Goal: Task Accomplishment & Management: Complete application form

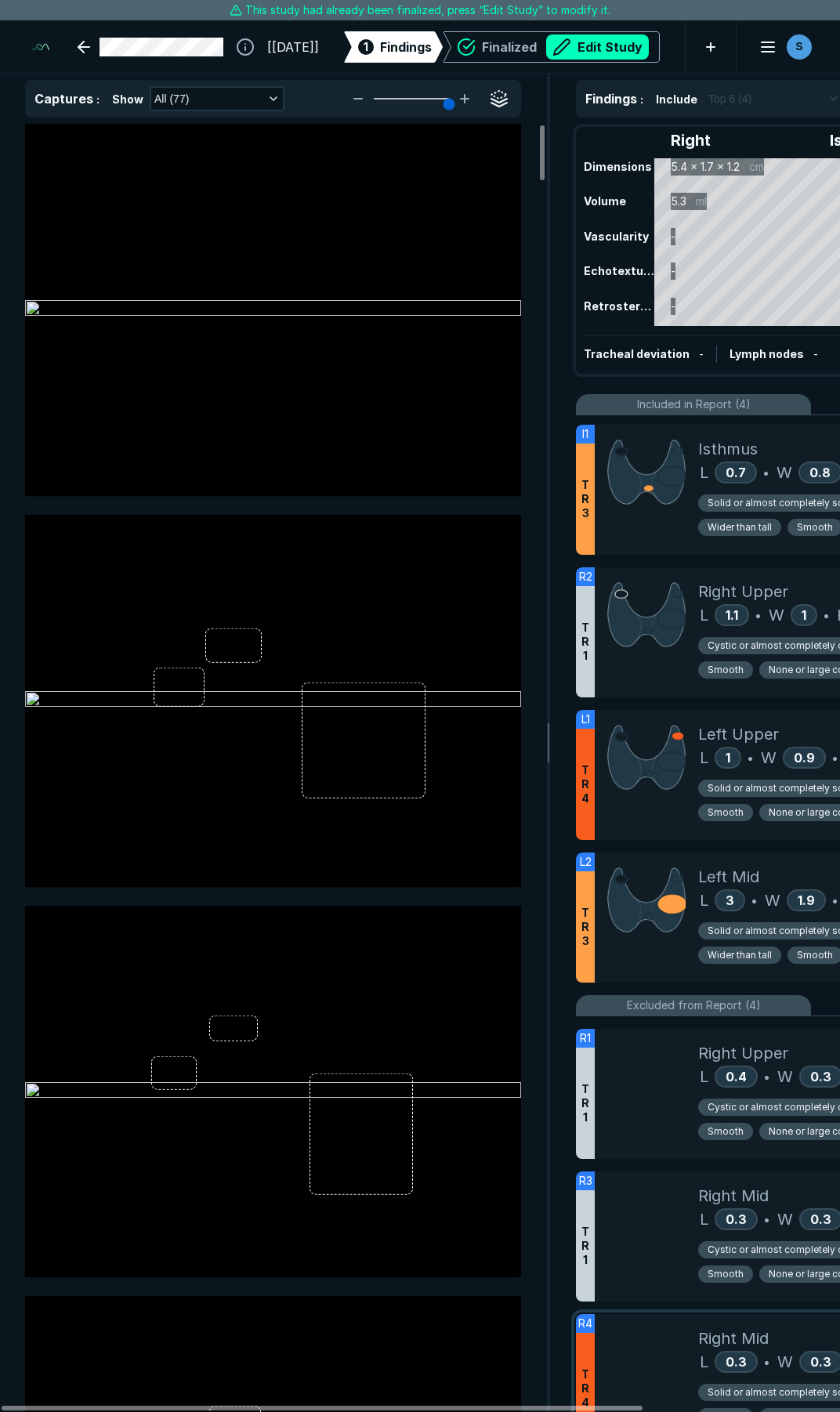
drag, startPoint x: 606, startPoint y: 1406, endPoint x: 581, endPoint y: 1327, distance: 82.9
click at [582, 1406] on div at bounding box center [322, 1409] width 641 height 5
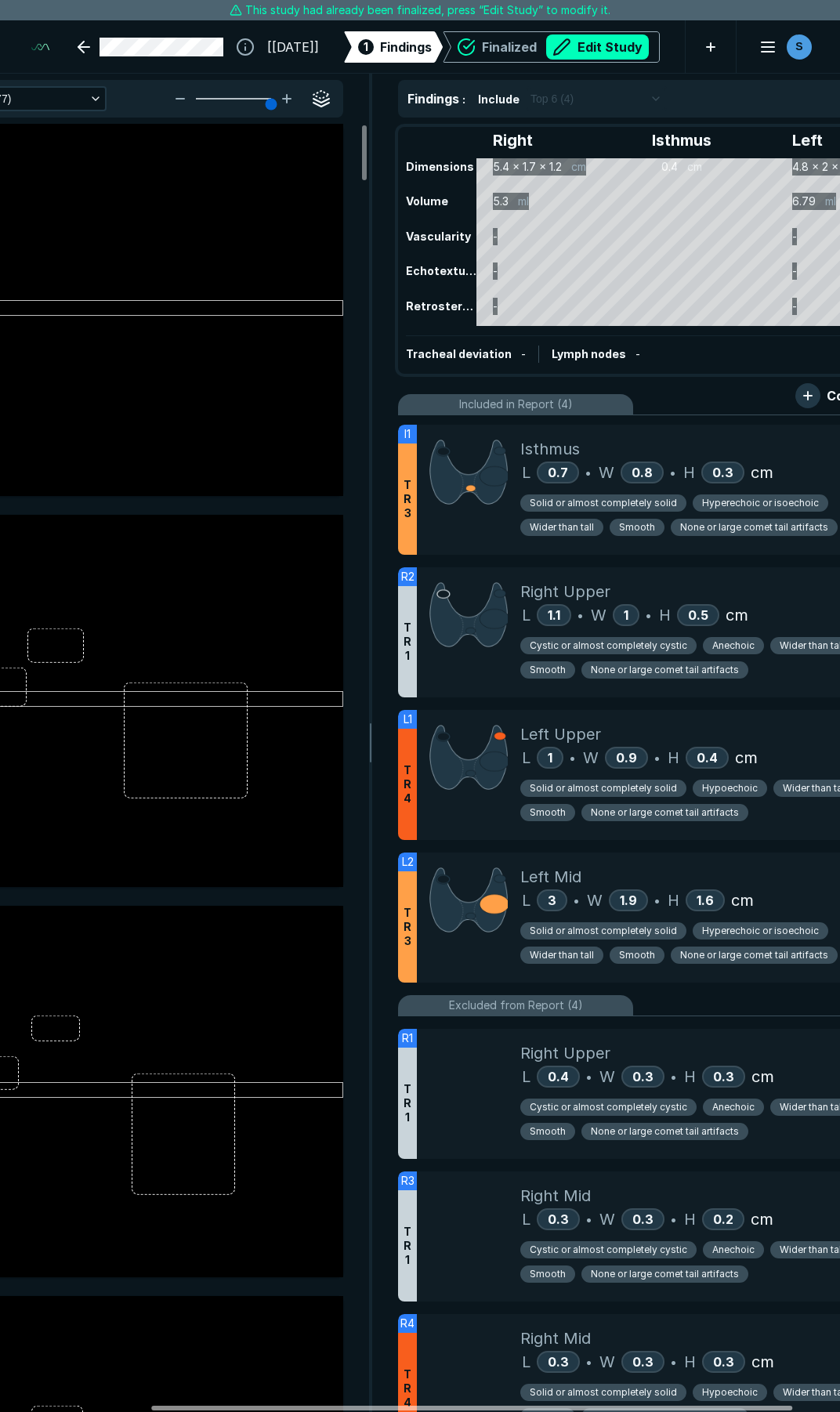
scroll to position [0, 197]
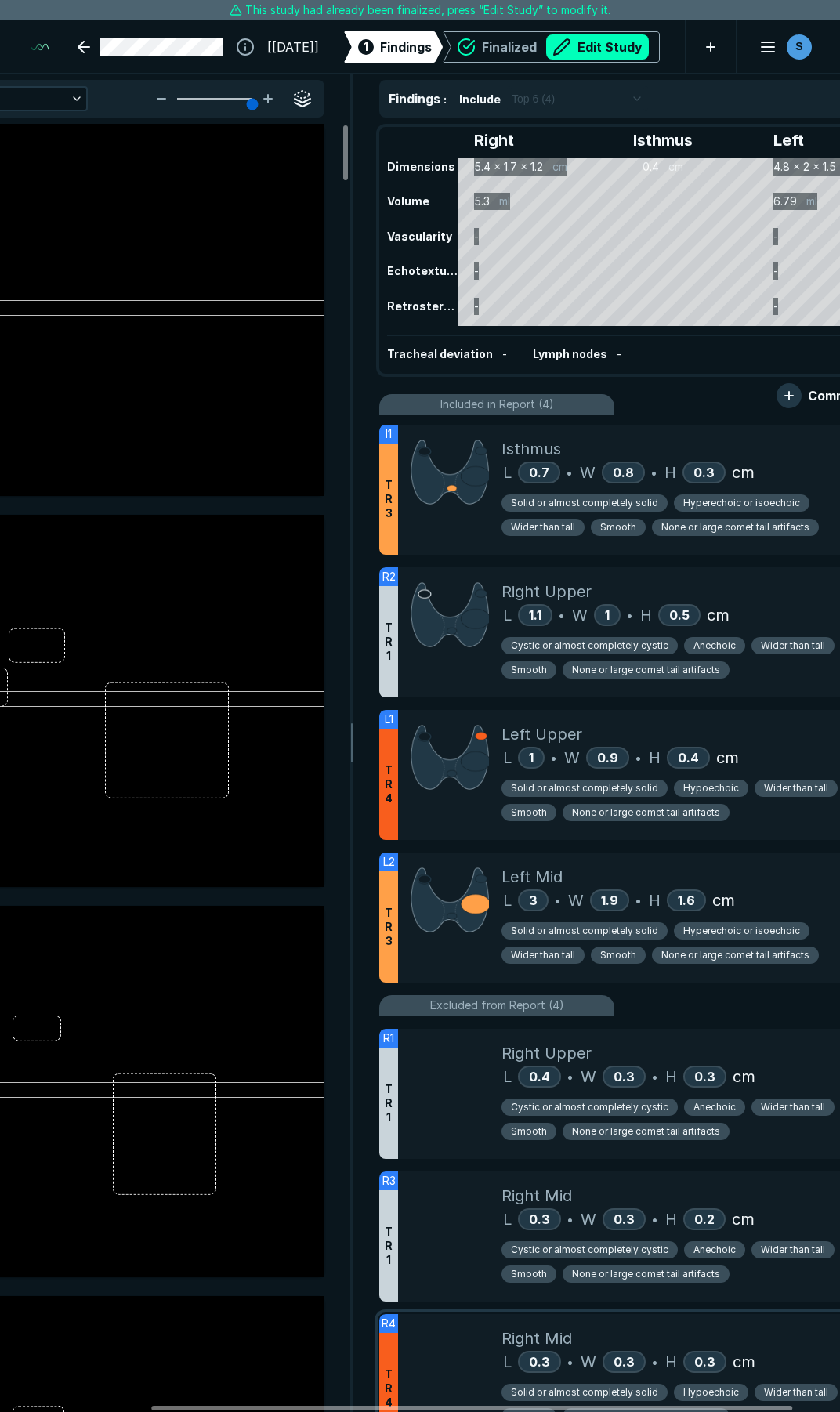
drag, startPoint x: 574, startPoint y: 1403, endPoint x: 722, endPoint y: 1346, distance: 158.6
click at [724, 1406] on div at bounding box center [472, 1409] width 641 height 5
click at [706, 953] on span "None or large comet tail artifacts" at bounding box center [735, 955] width 148 height 14
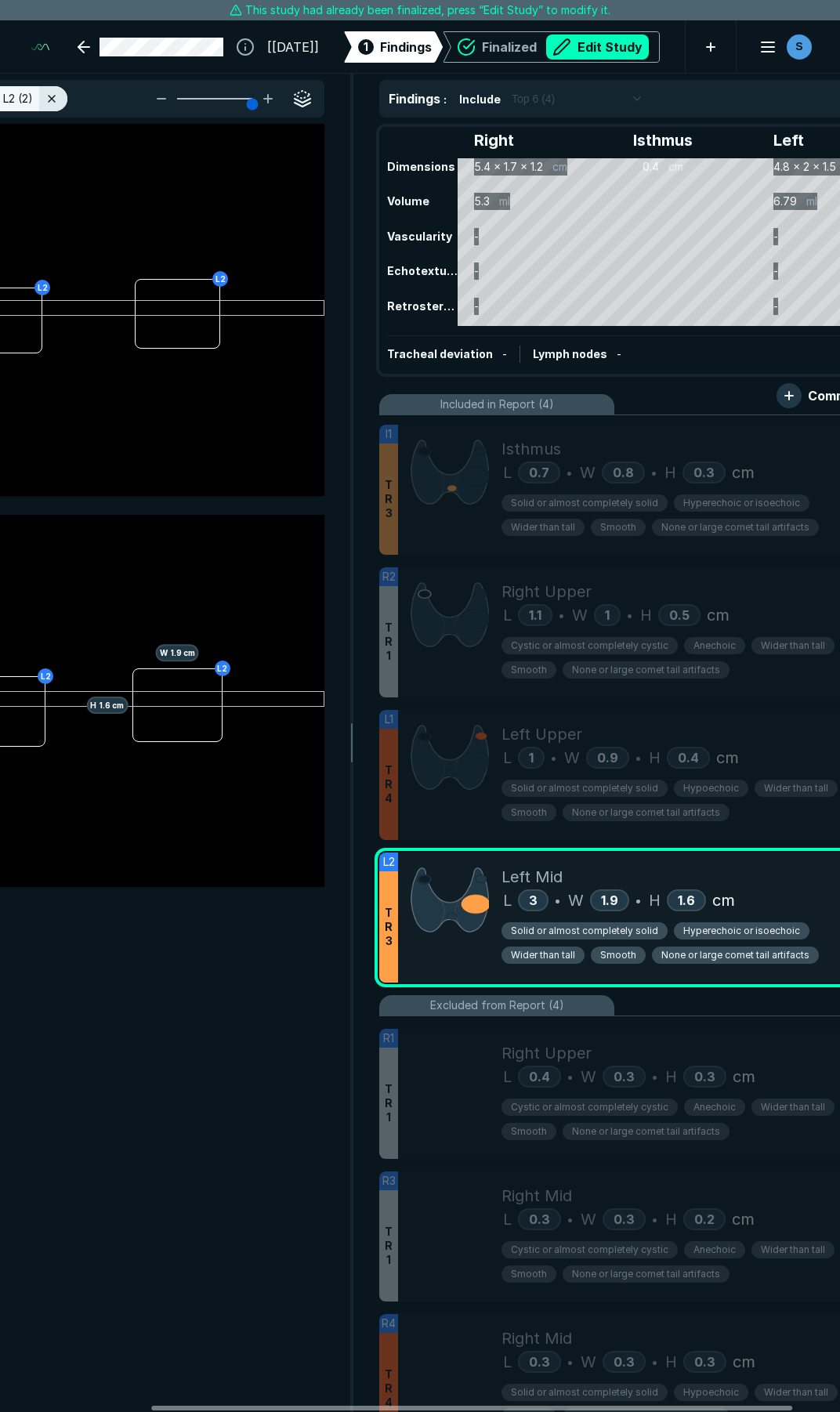
scroll to position [7640, 4222]
click at [706, 952] on span "None or large comet tail artifacts" at bounding box center [735, 955] width 148 height 14
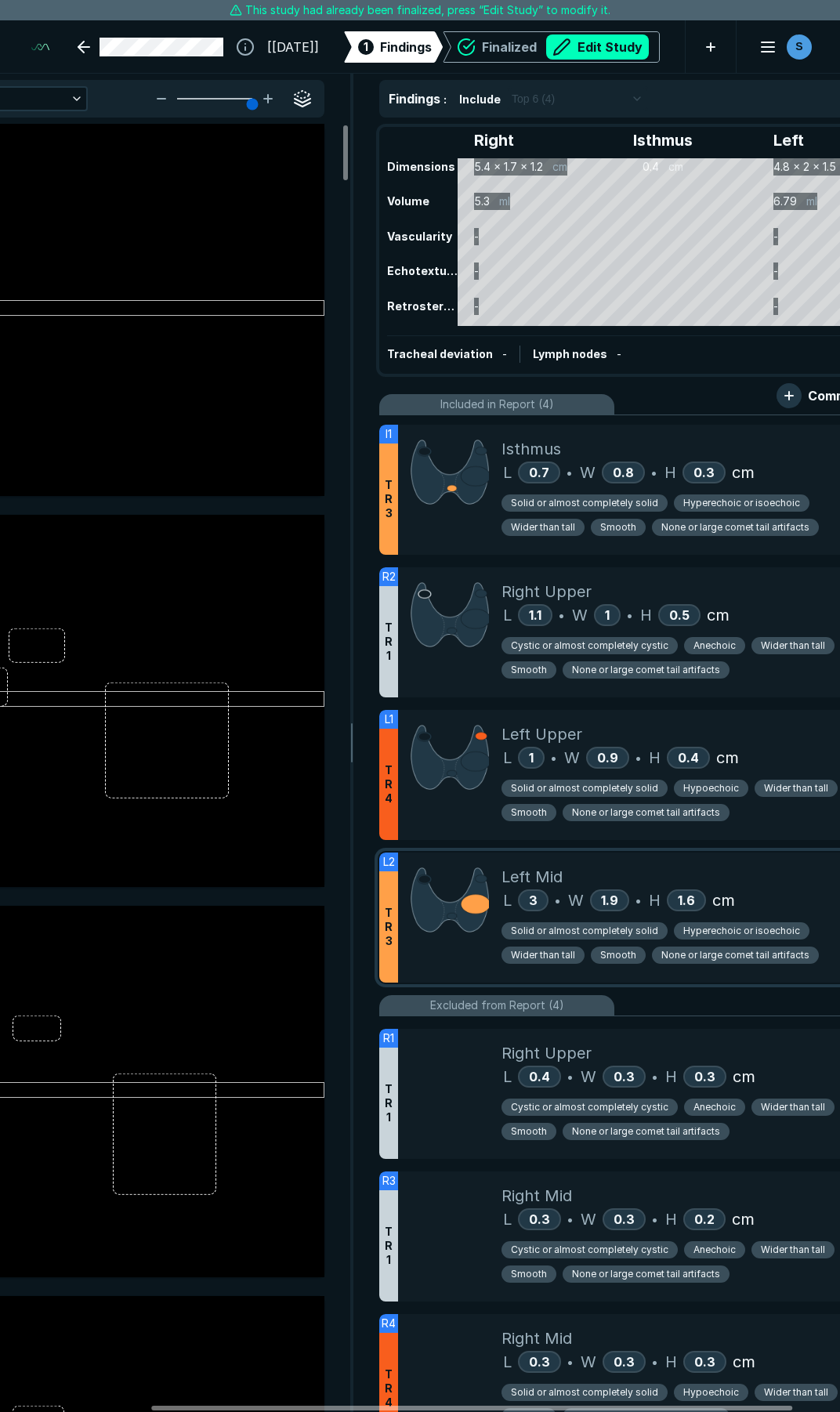
click at [706, 952] on span "None or large comet tail artifacts" at bounding box center [735, 955] width 148 height 14
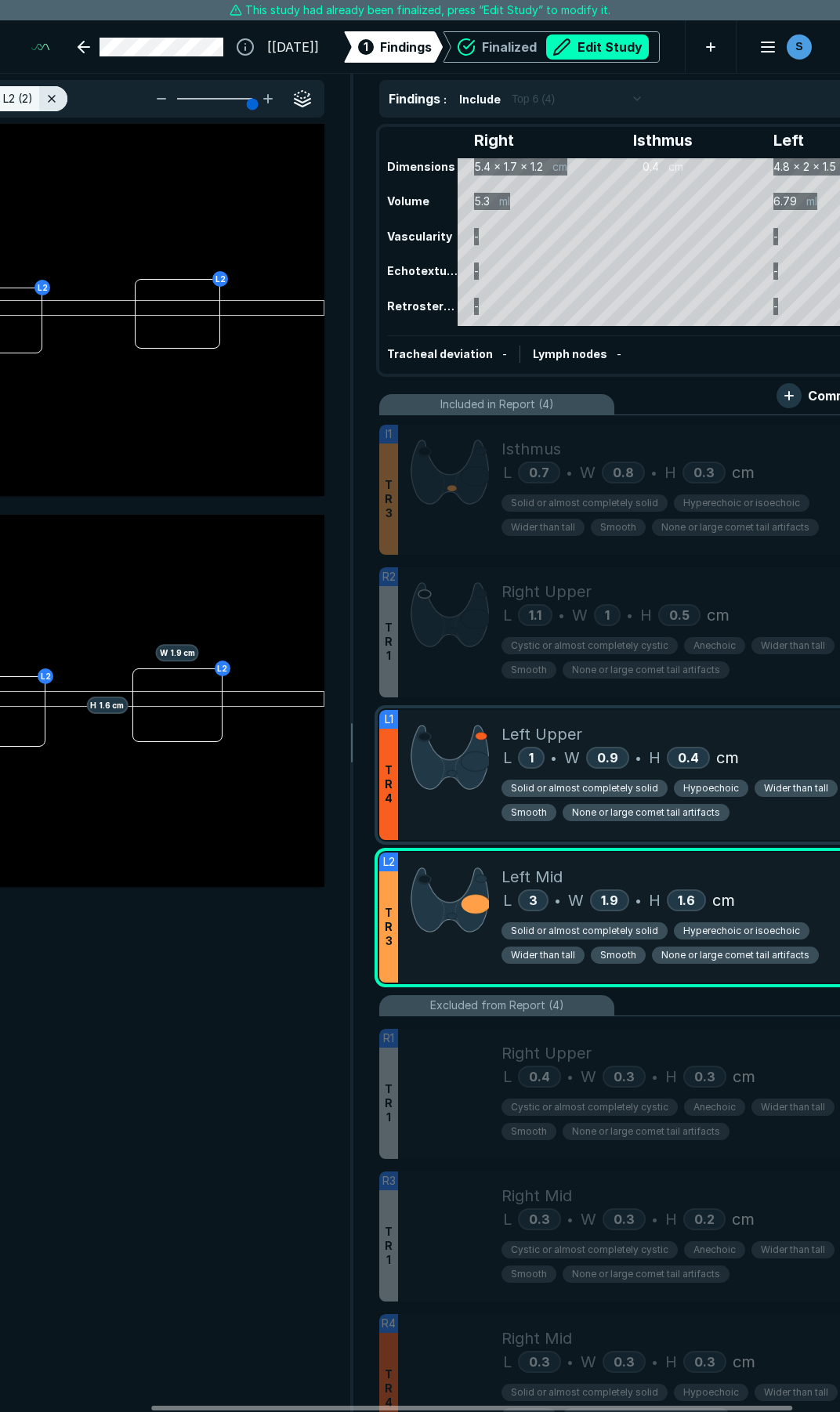
drag, startPoint x: 706, startPoint y: 952, endPoint x: 707, endPoint y: 840, distance: 112.0
click at [709, 860] on div "Left Mid L 3 • W 1.9 • H 1.6 cm Solid or almost completely solid Hyperechoic or…" at bounding box center [682, 918] width 362 height 130
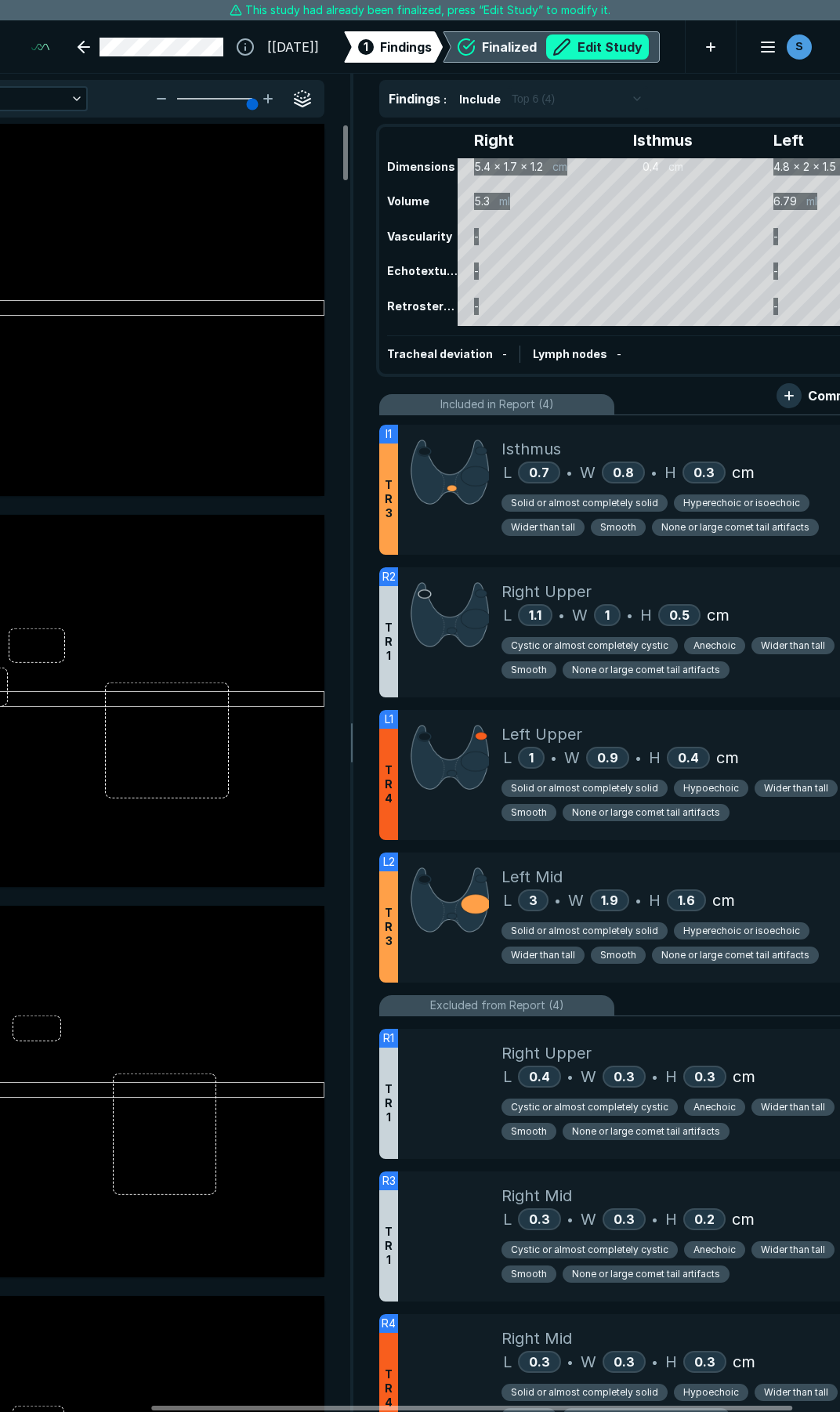
click at [556, 38] on button "Edit Study" at bounding box center [597, 47] width 103 height 25
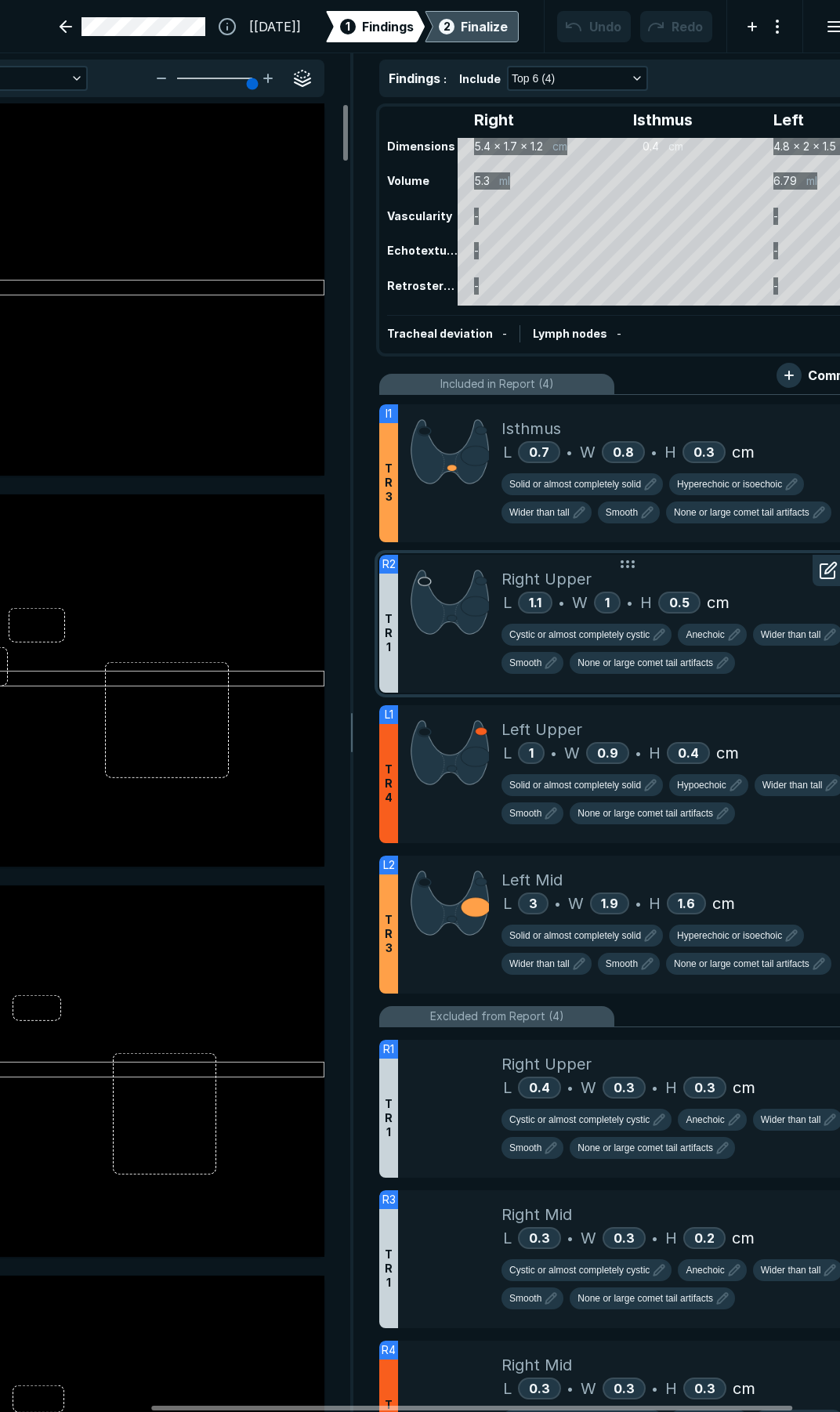
scroll to position [8095, 5794]
click at [753, 882] on div "Left Mid" at bounding box center [682, 880] width 362 height 23
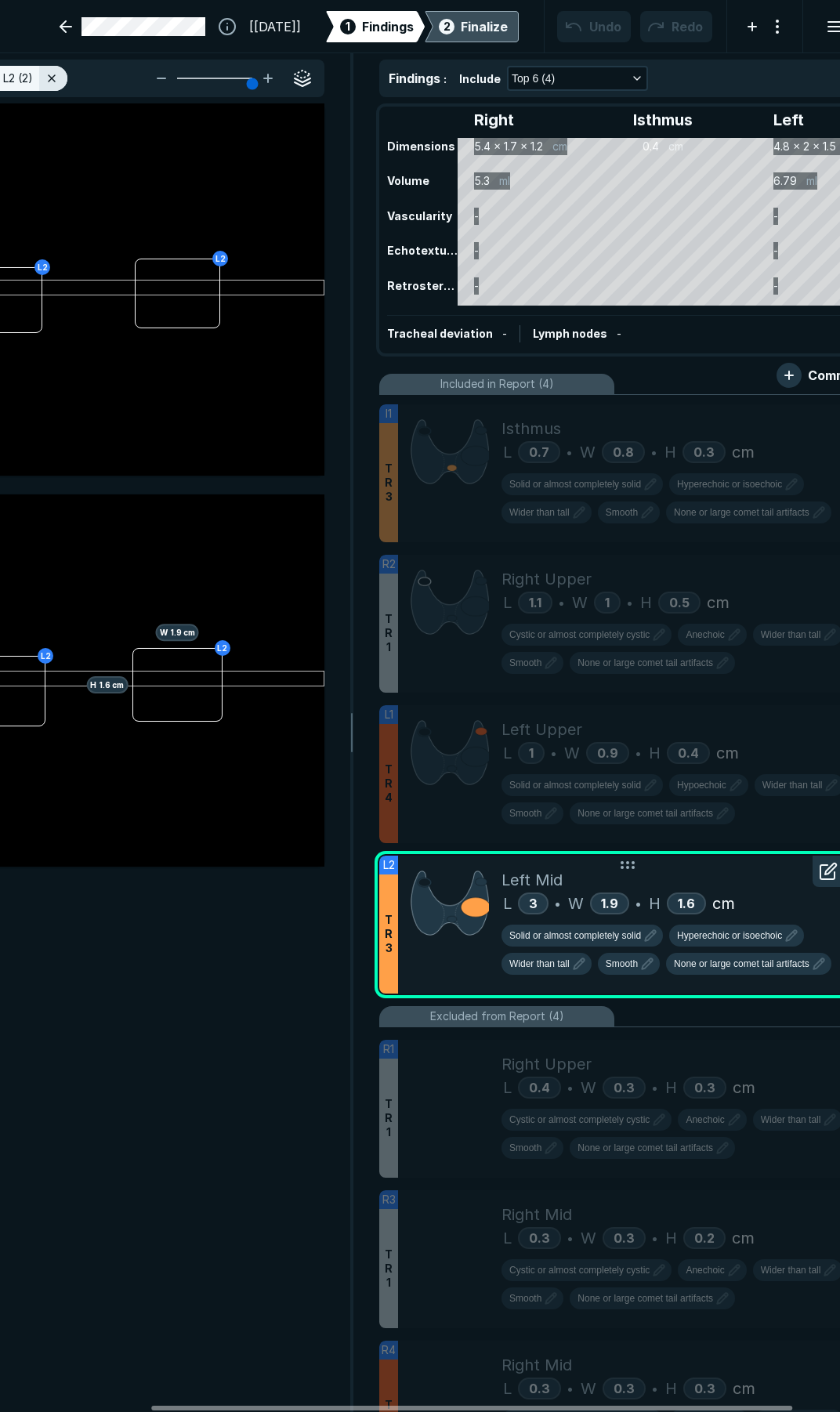
scroll to position [7731, 4222]
click at [721, 963] on span "None or large comet tail artifacts" at bounding box center [741, 964] width 135 height 14
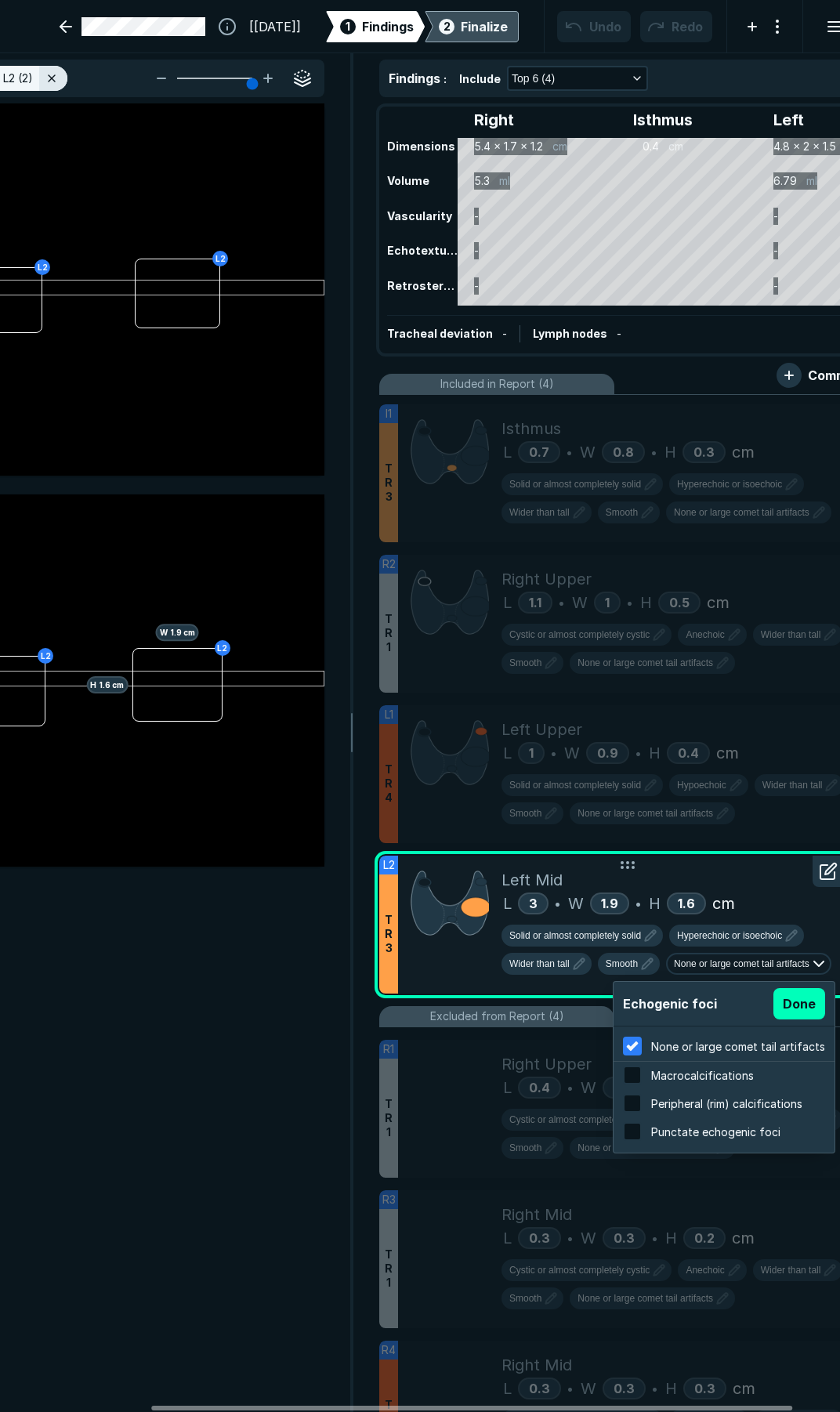
scroll to position [2520, 2989]
click at [655, 1132] on span "Punctate echogenic foci" at bounding box center [716, 1132] width 129 height 13
checkbox input "false"
checkbox input "true"
click at [794, 1000] on button "Done" at bounding box center [799, 1004] width 52 height 32
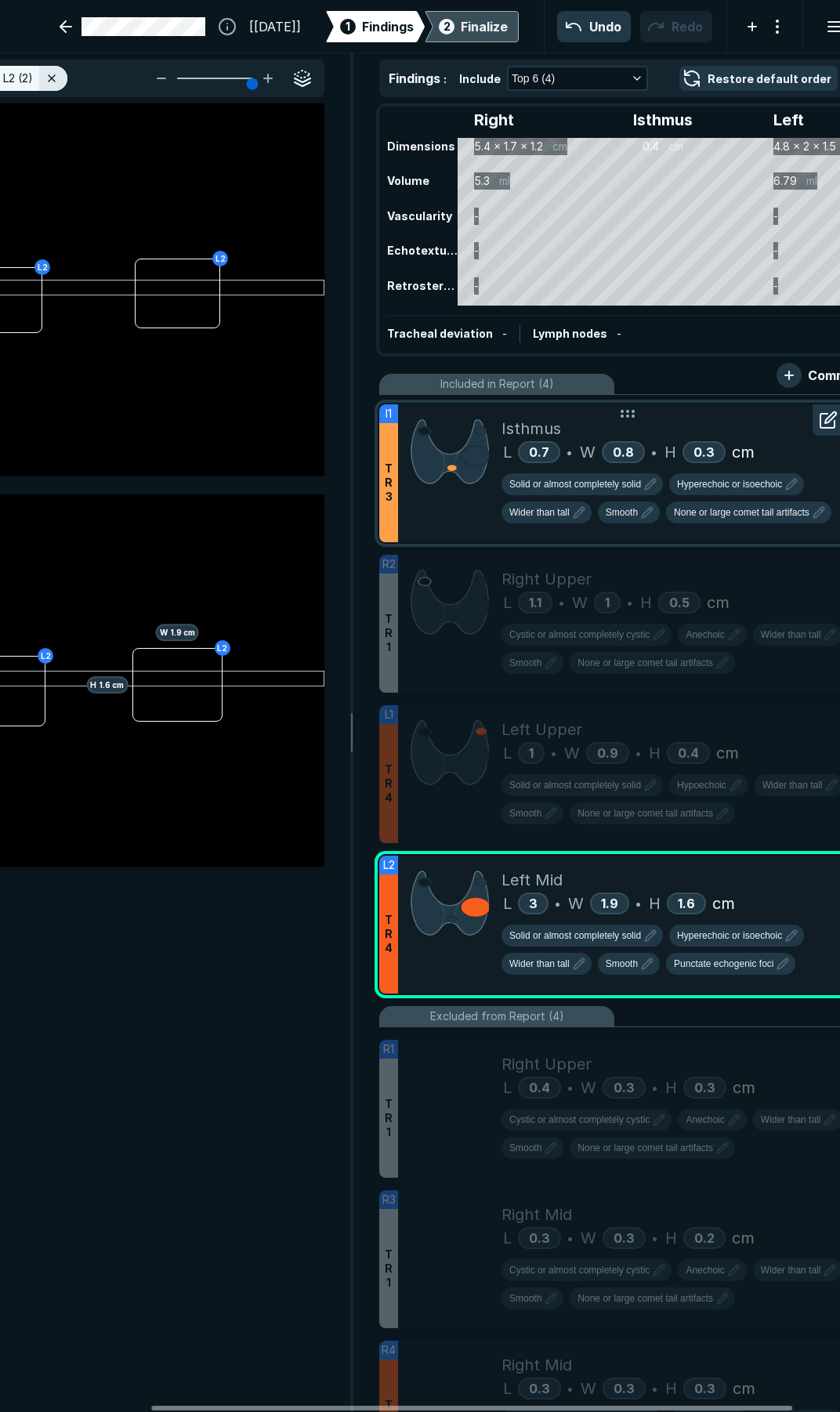
click at [485, 520] on div at bounding box center [450, 473] width 104 height 138
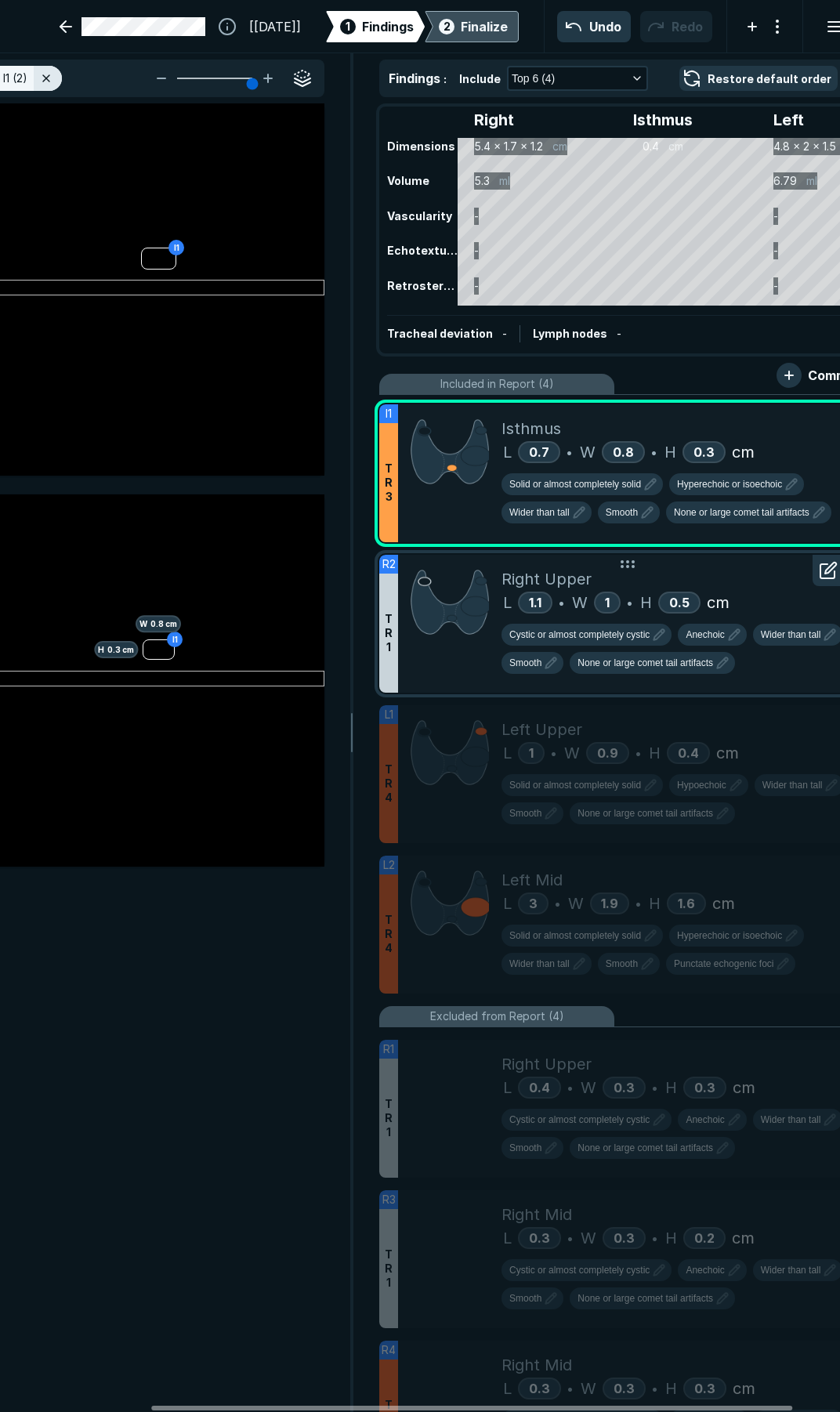
click at [746, 582] on div "Right Upper" at bounding box center [682, 579] width 362 height 23
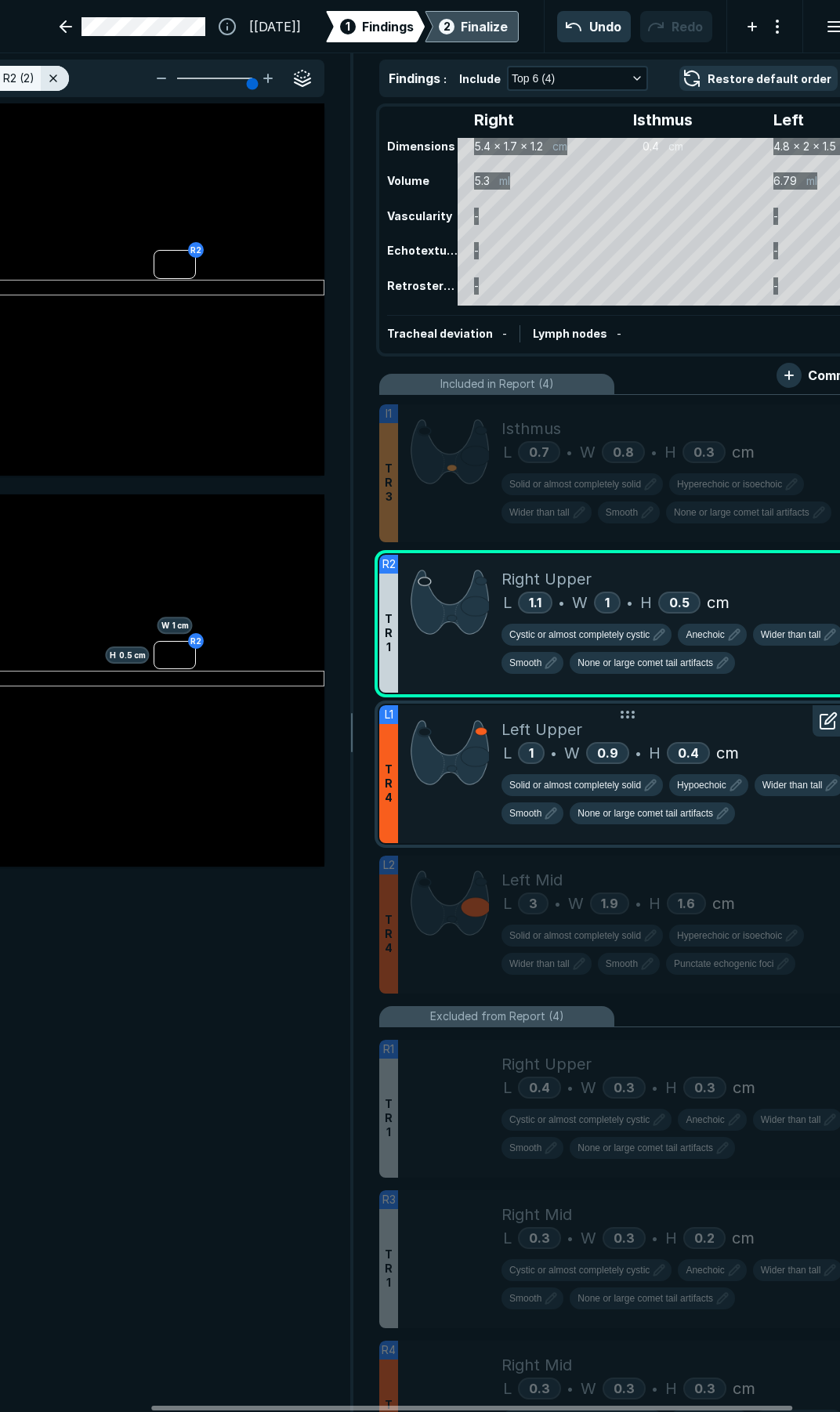
click at [730, 727] on div "Left Upper" at bounding box center [682, 730] width 362 height 23
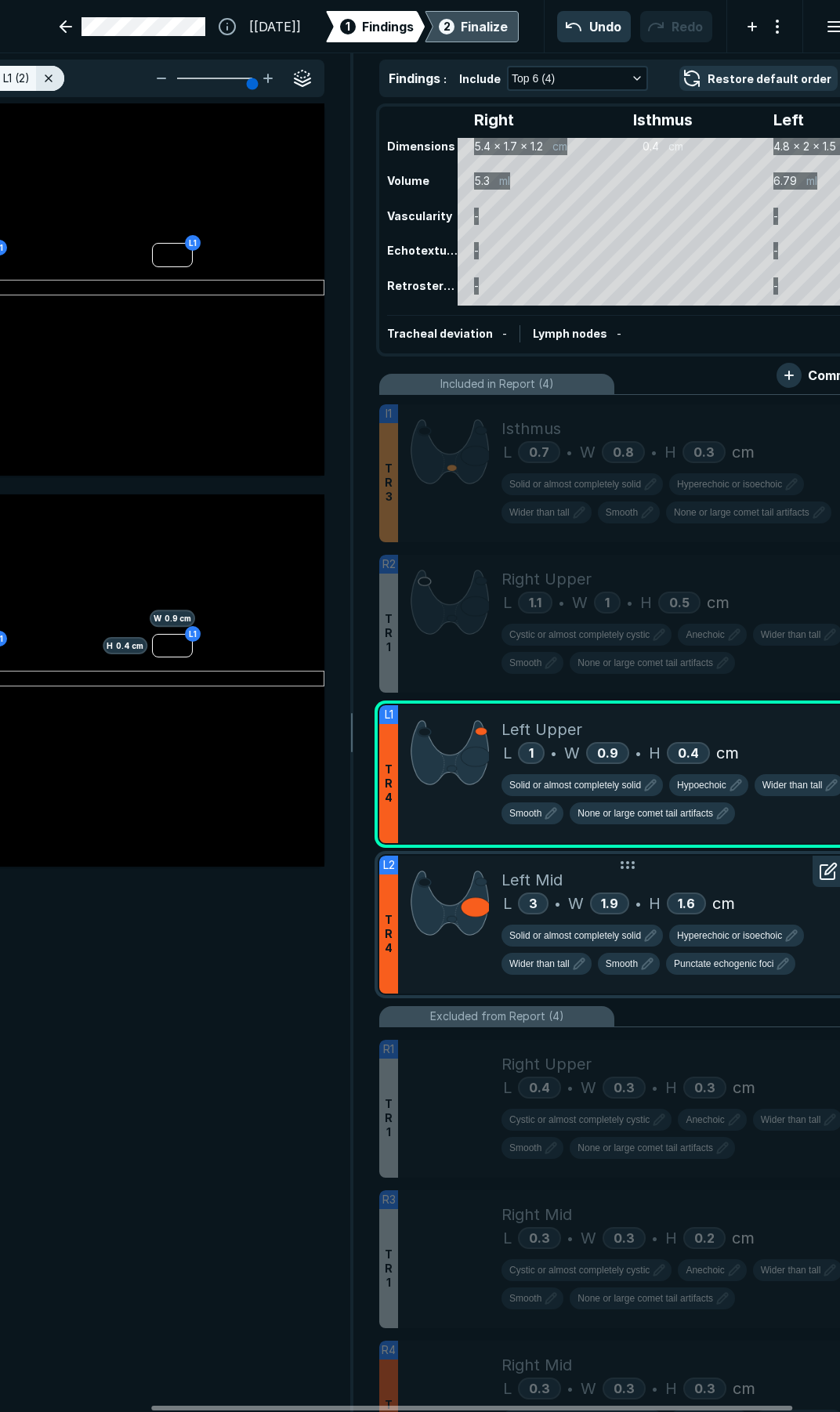
click at [746, 884] on div "Left Mid" at bounding box center [682, 880] width 362 height 23
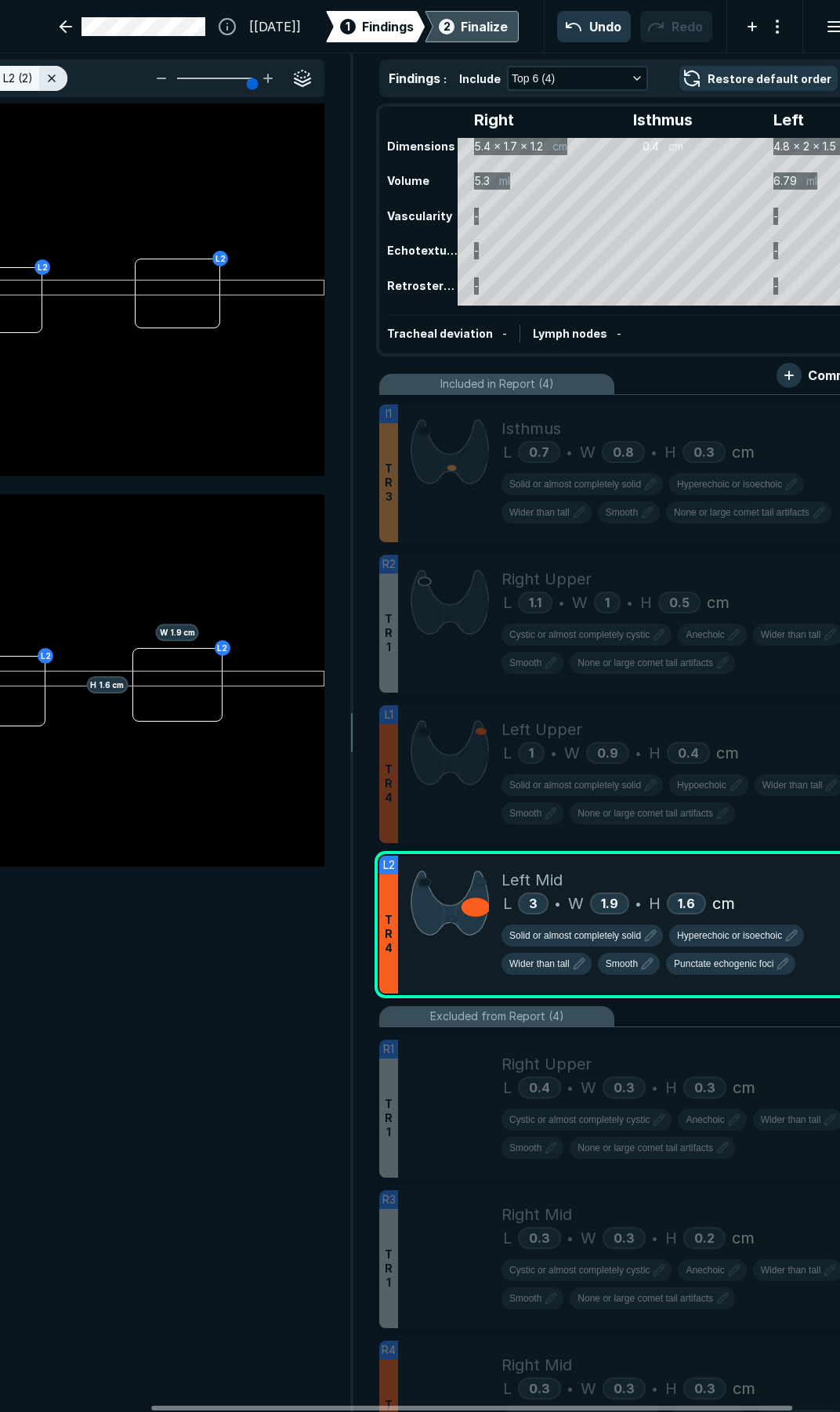
click at [461, 28] on div "Finalize" at bounding box center [484, 27] width 47 height 19
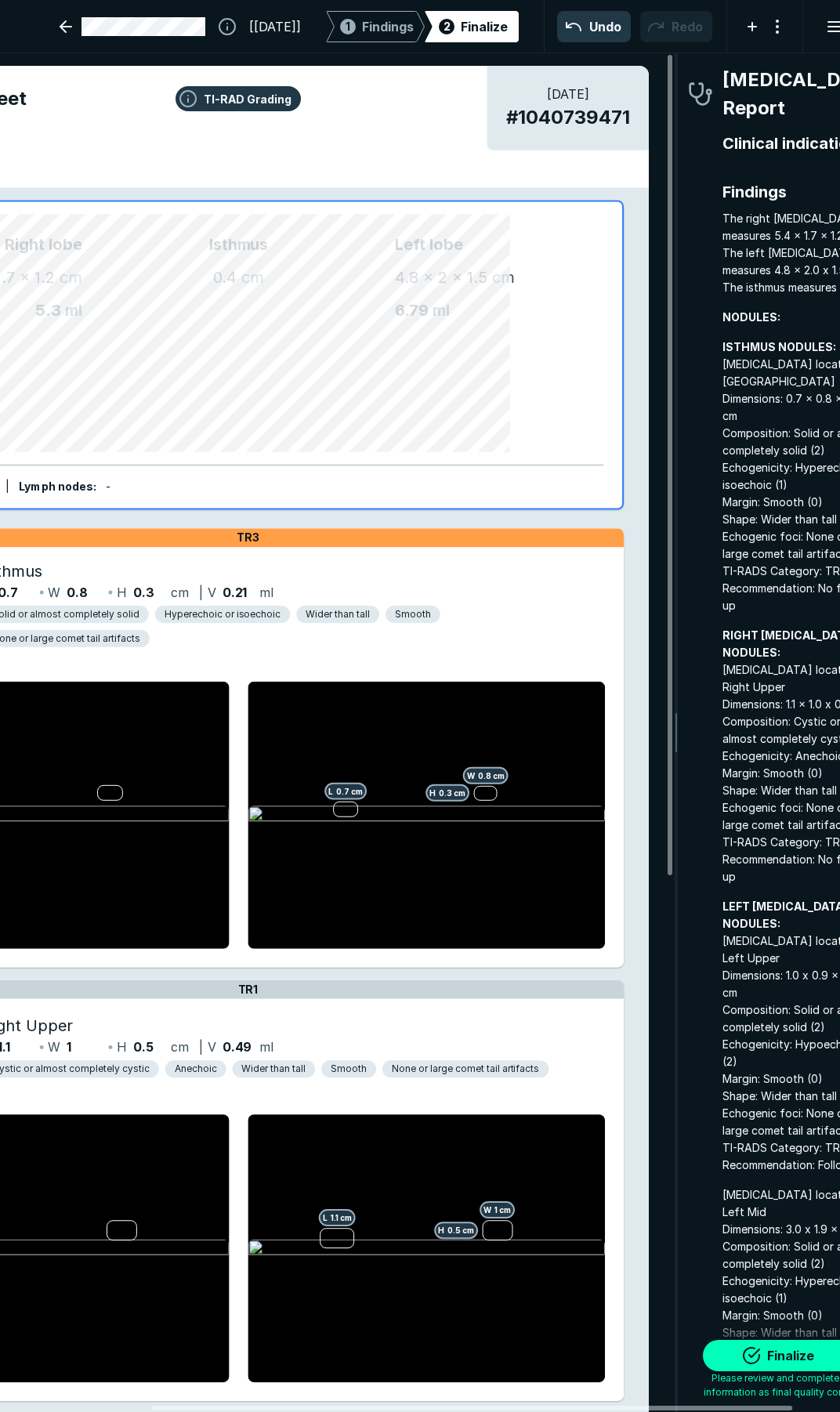
scroll to position [8039, 2832]
click at [751, 1349] on button "Finalize" at bounding box center [782, 1356] width 157 height 32
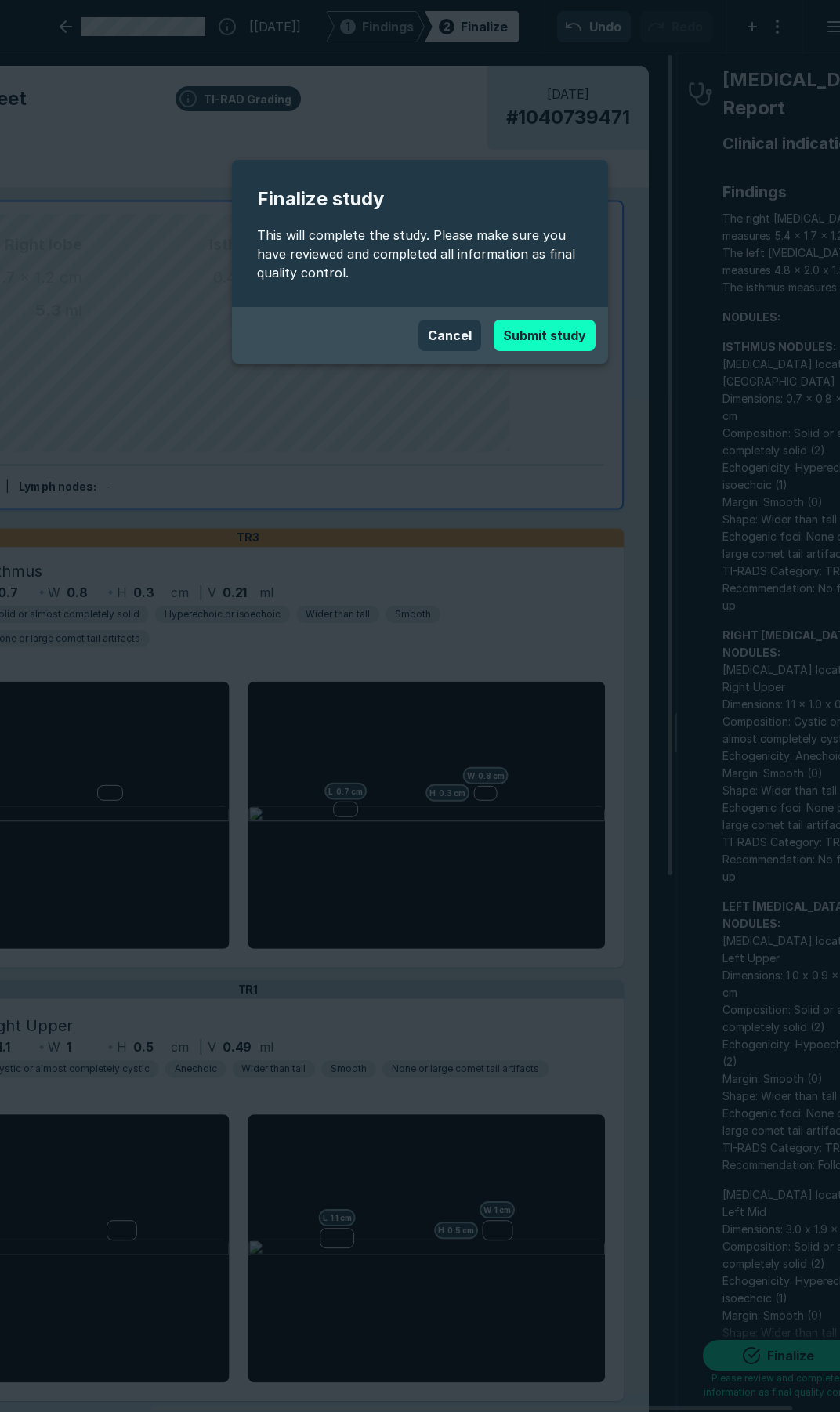
click at [524, 333] on button "Submit study" at bounding box center [544, 336] width 102 height 32
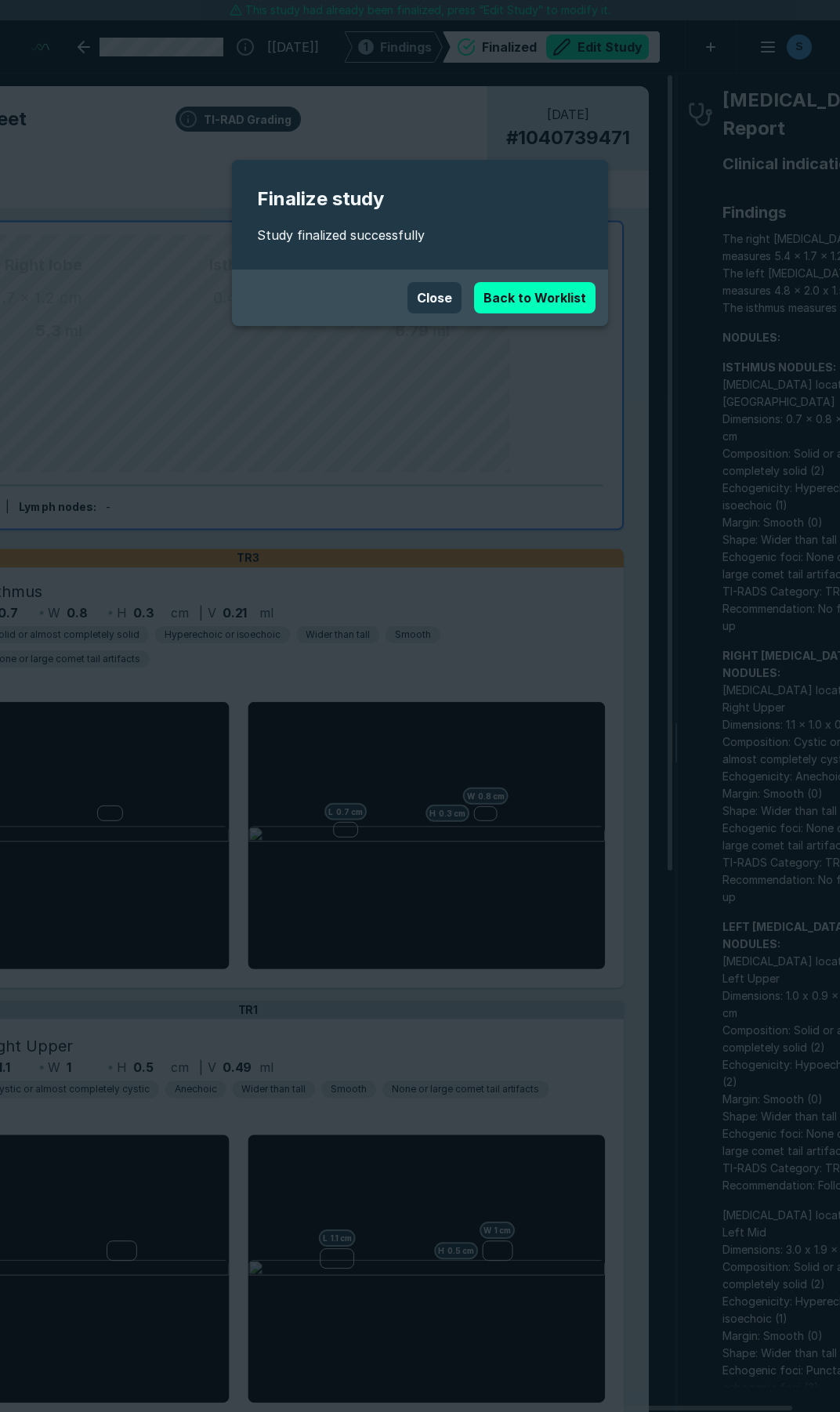
scroll to position [8004, 5794]
drag, startPoint x: 435, startPoint y: 291, endPoint x: 445, endPoint y: 281, distance: 14.1
click at [435, 291] on button "Close" at bounding box center [434, 298] width 54 height 32
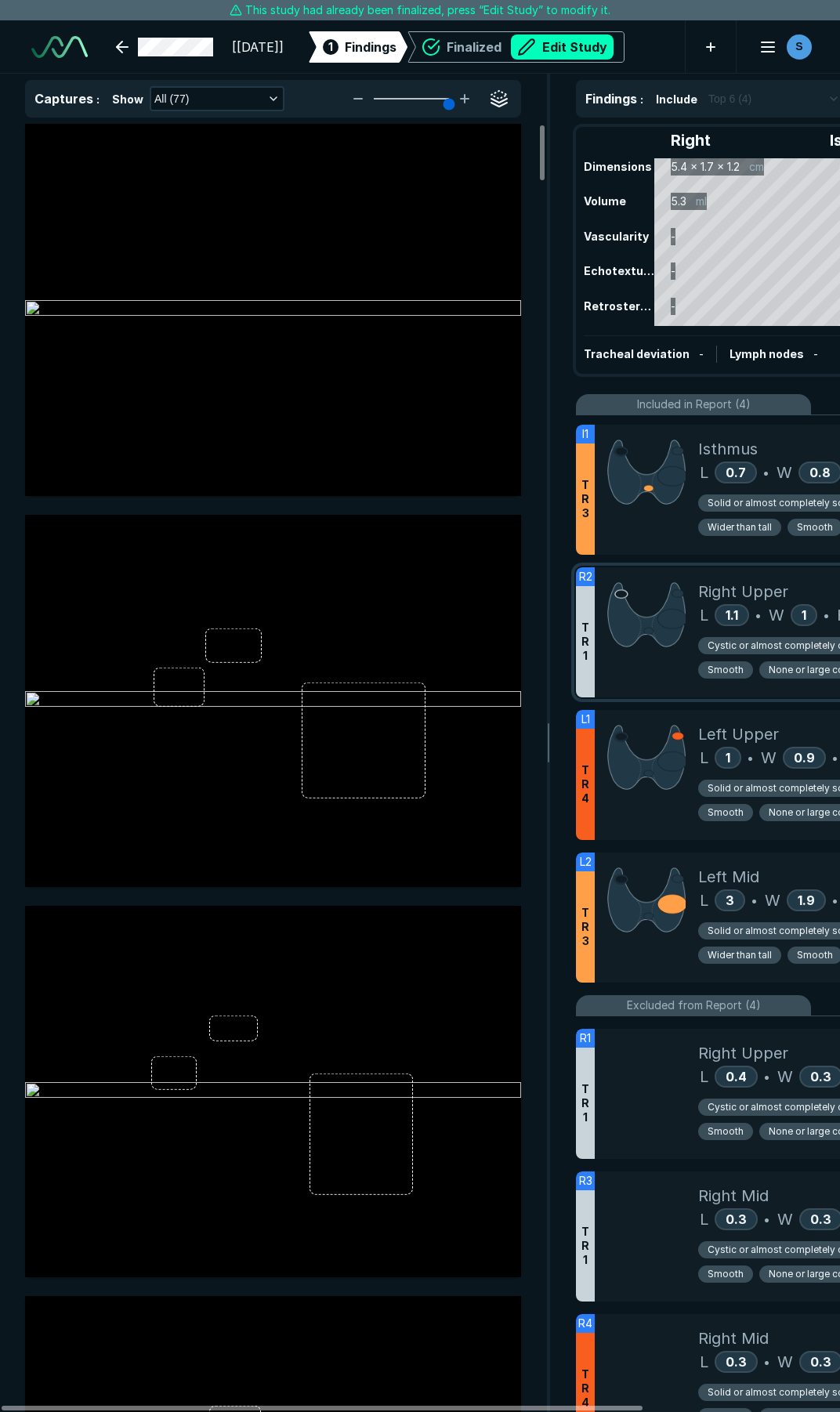
scroll to position [8004, 5794]
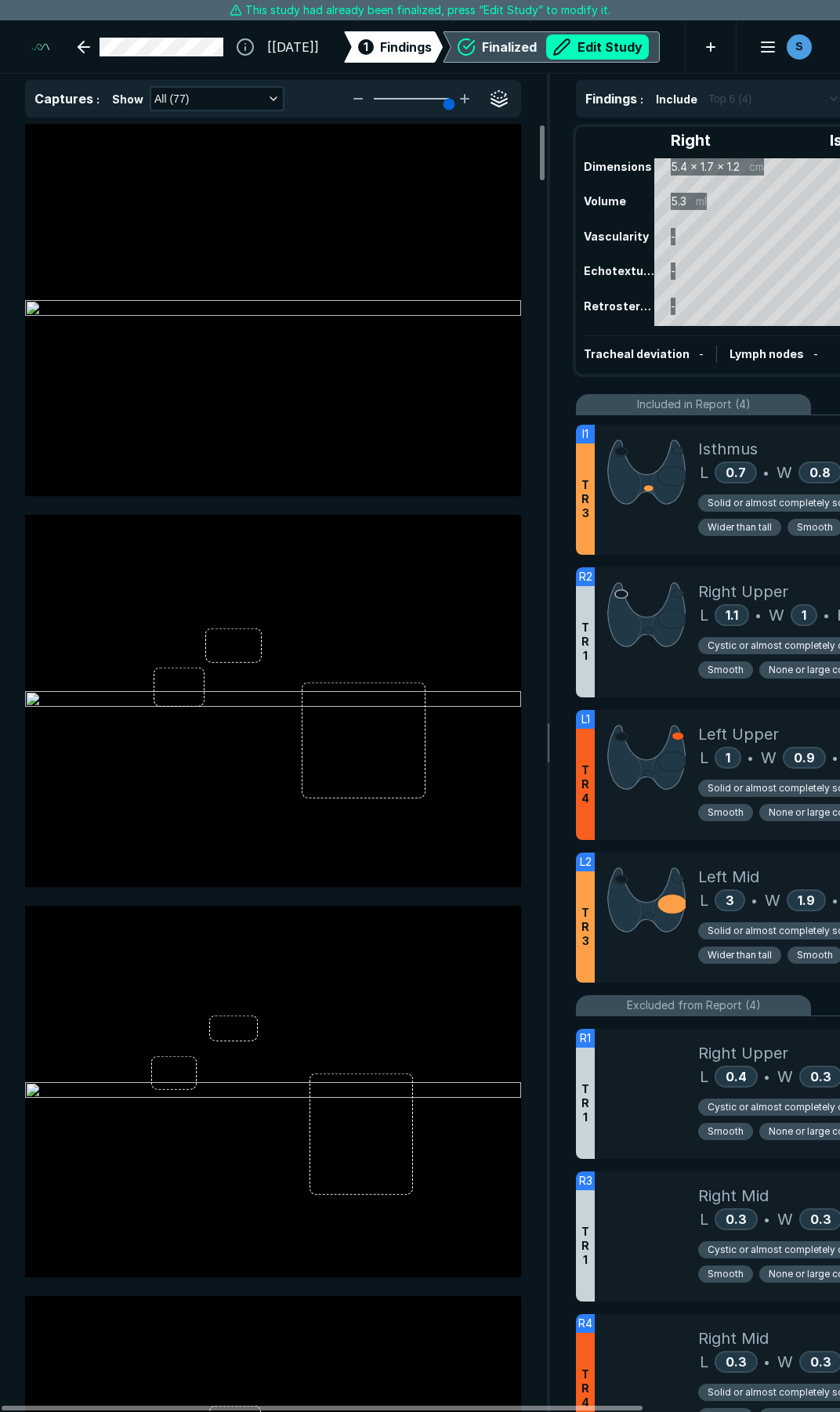
click at [583, 41] on button "Edit Study" at bounding box center [597, 47] width 103 height 25
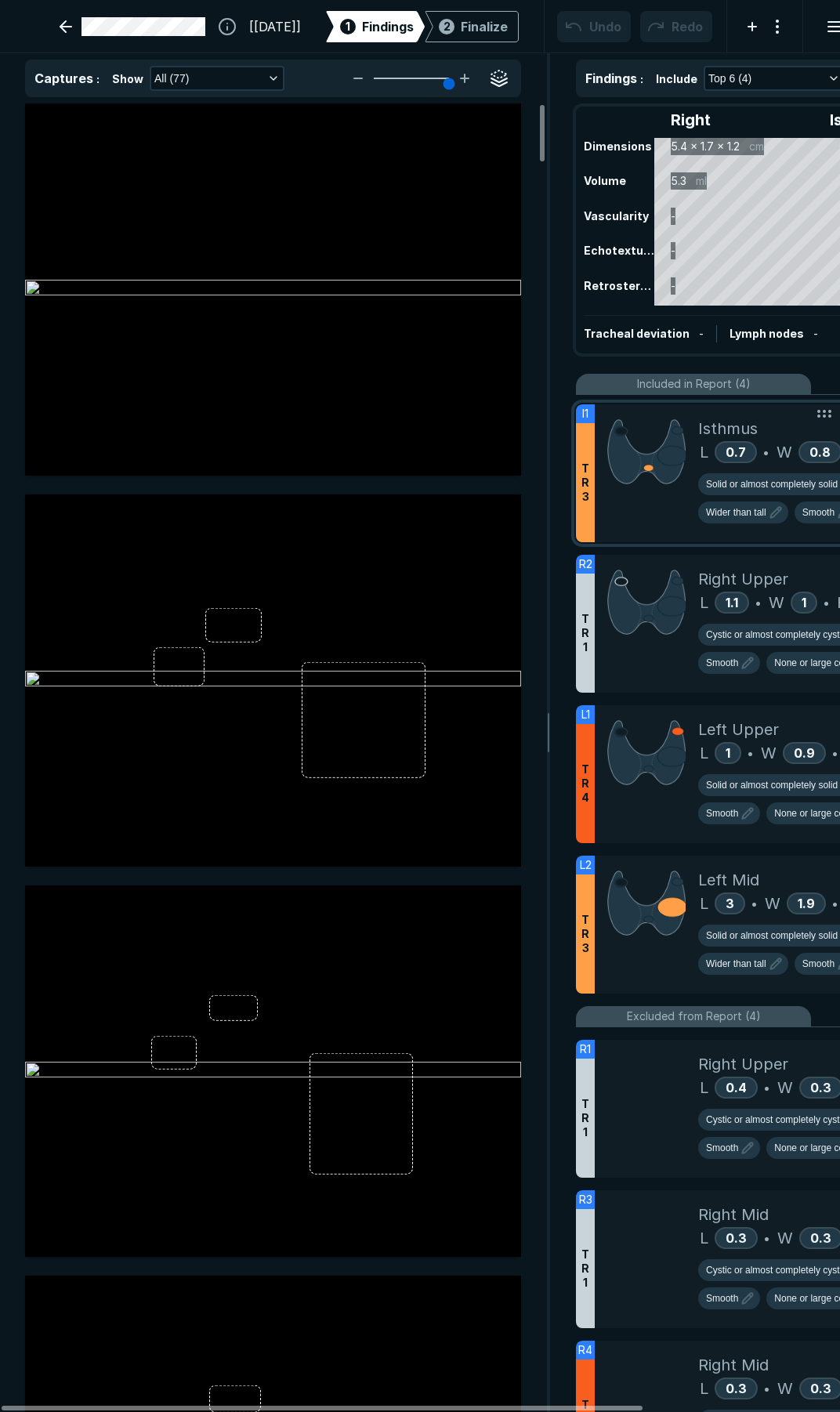
scroll to position [8095, 5794]
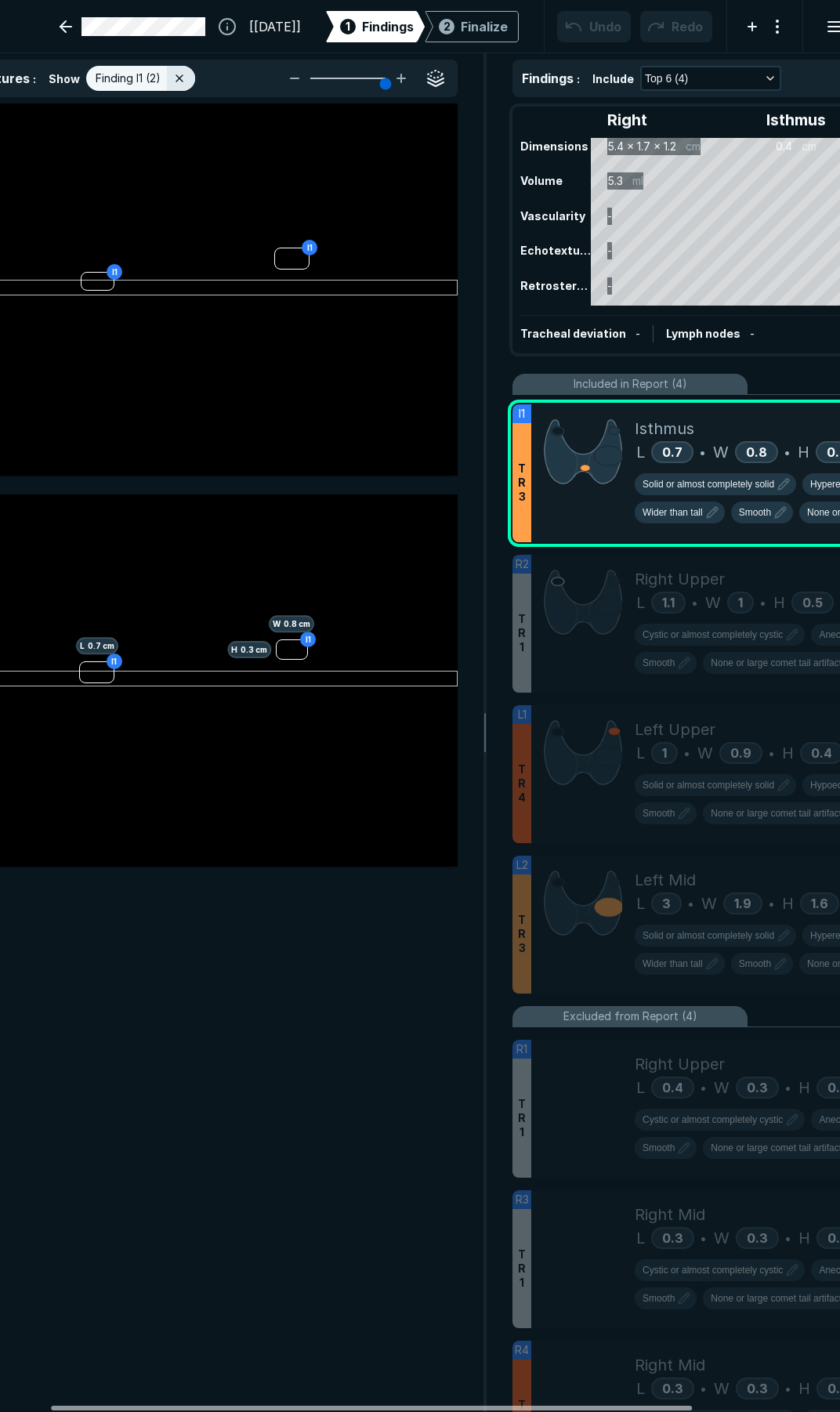
scroll to position [0, 65]
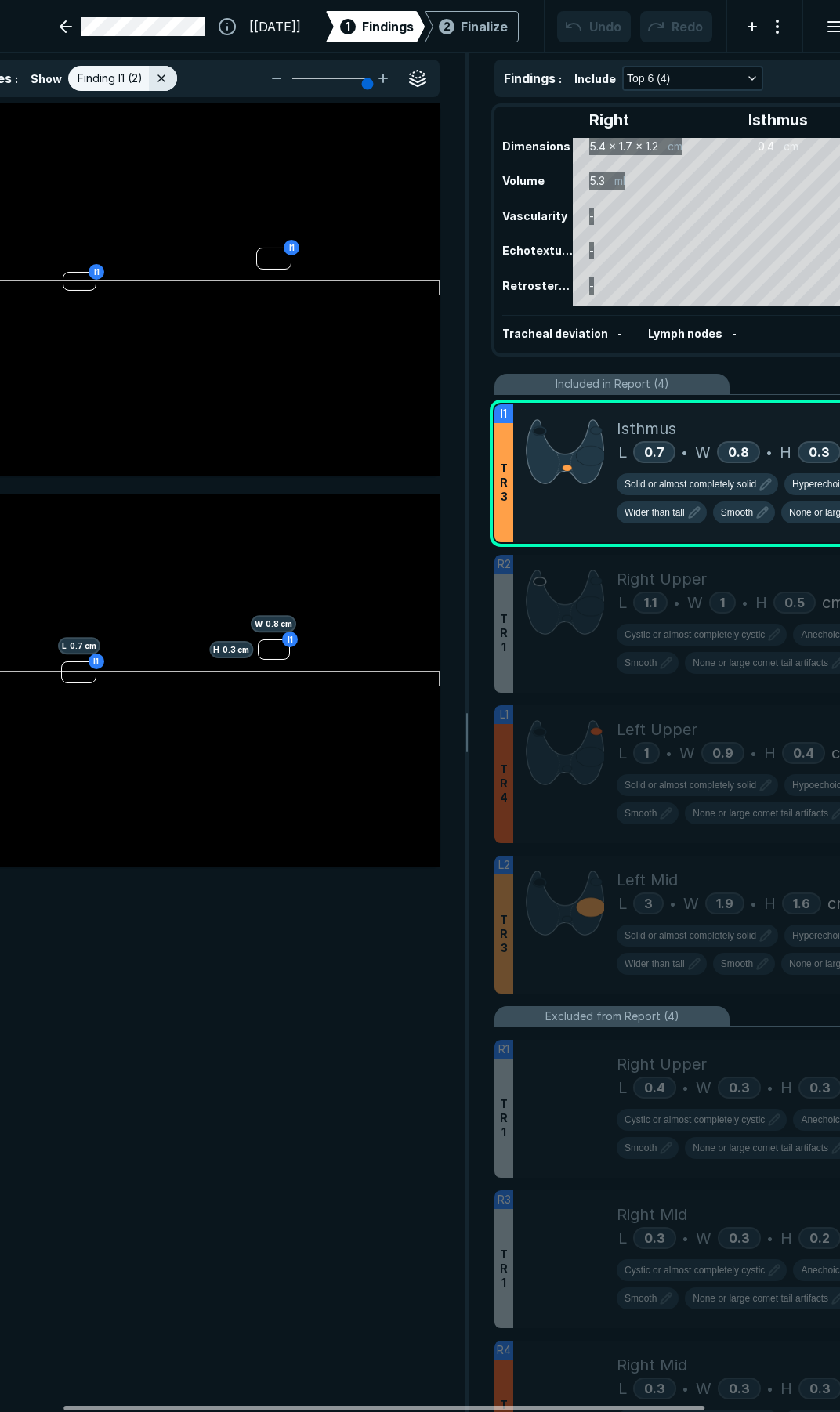
drag, startPoint x: 580, startPoint y: 1406, endPoint x: 613, endPoint y: 1264, distance: 145.8
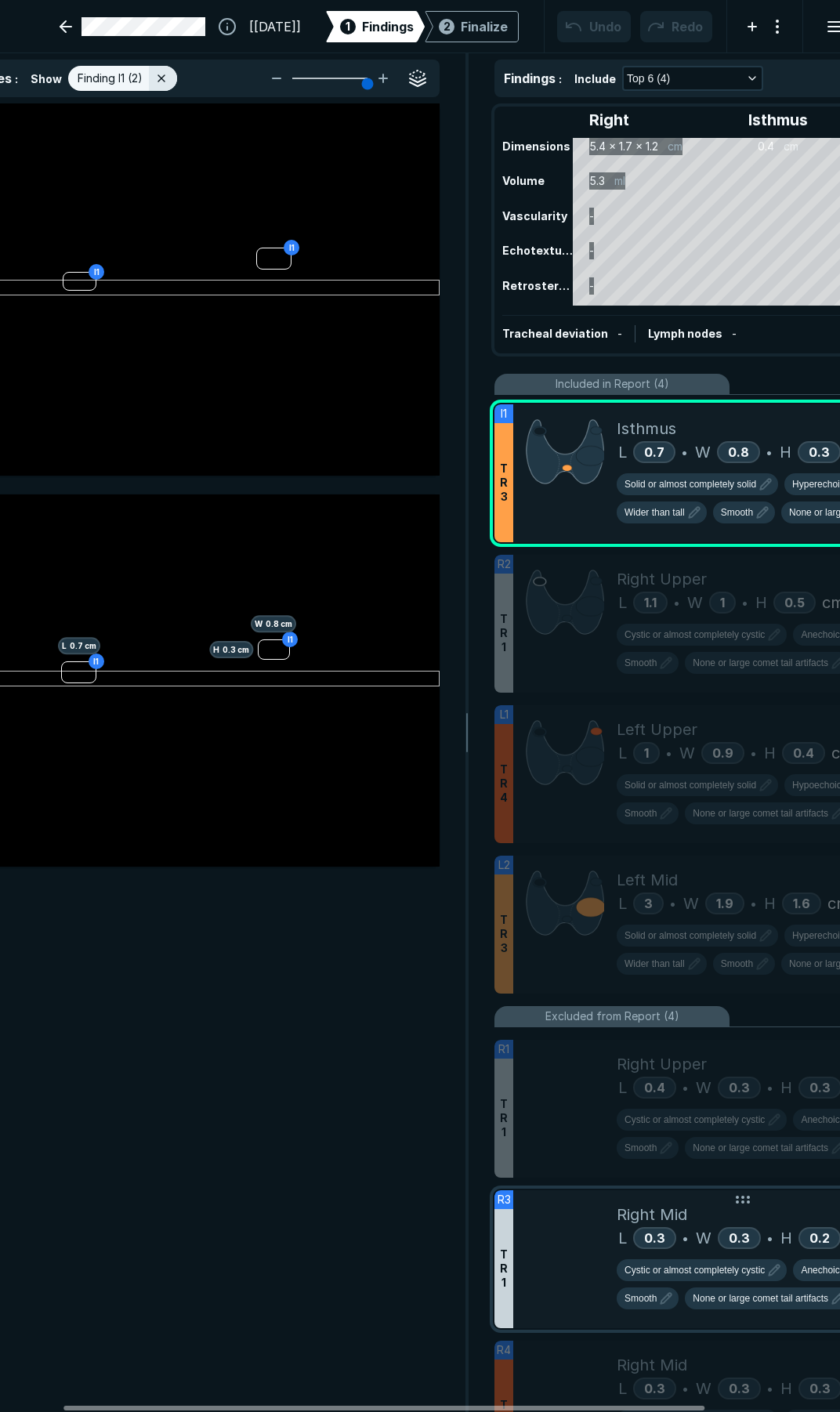
click at [644, 1406] on div at bounding box center [384, 1409] width 641 height 5
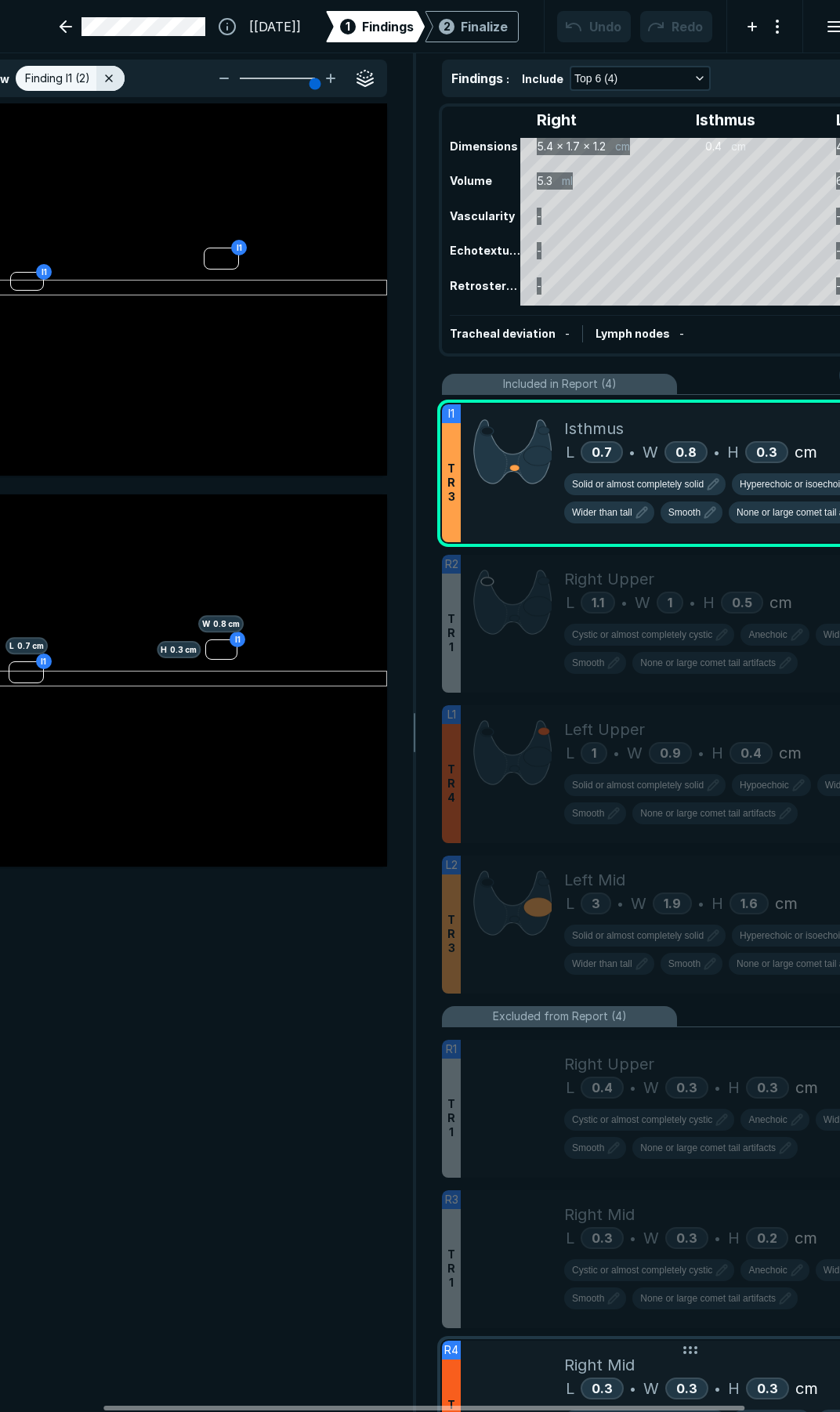
drag, startPoint x: 577, startPoint y: 1408, endPoint x: 697, endPoint y: 1360, distance: 129.2
click at [669, 1406] on div at bounding box center [424, 1409] width 641 height 5
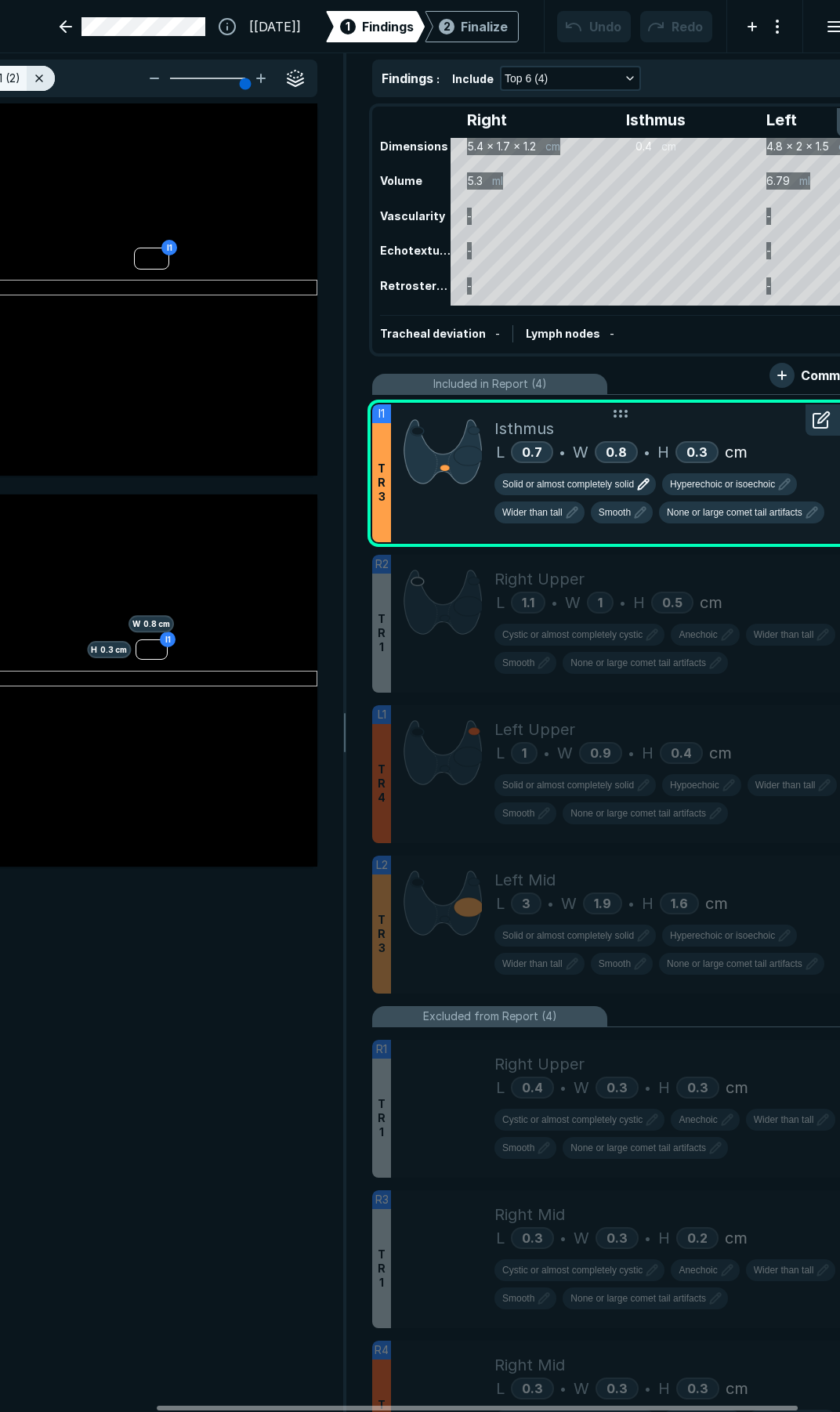
click at [542, 489] on span "Solid or almost completely solid" at bounding box center [569, 484] width 132 height 14
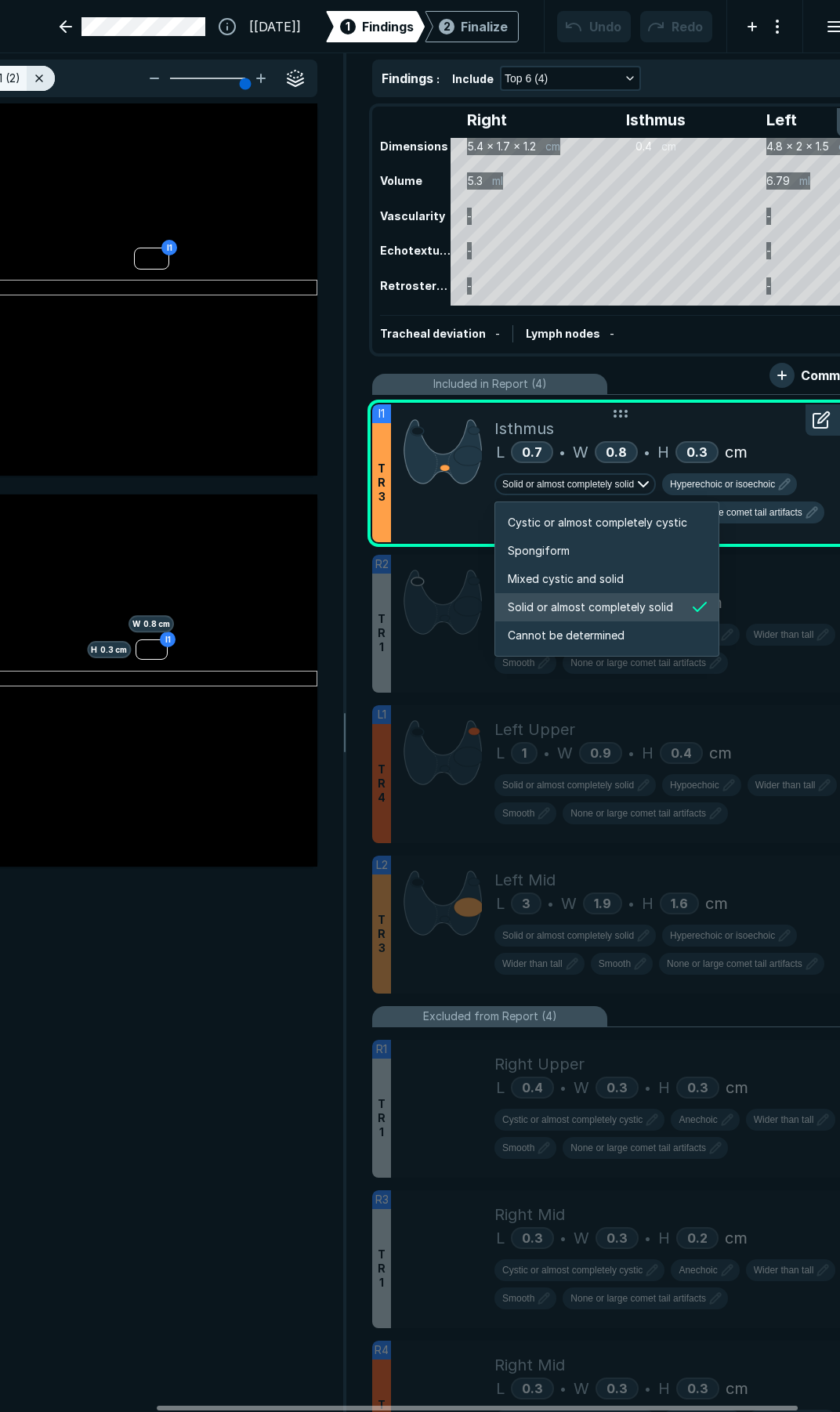
scroll to position [2615, 3010]
click at [455, 508] on div at bounding box center [443, 473] width 104 height 138
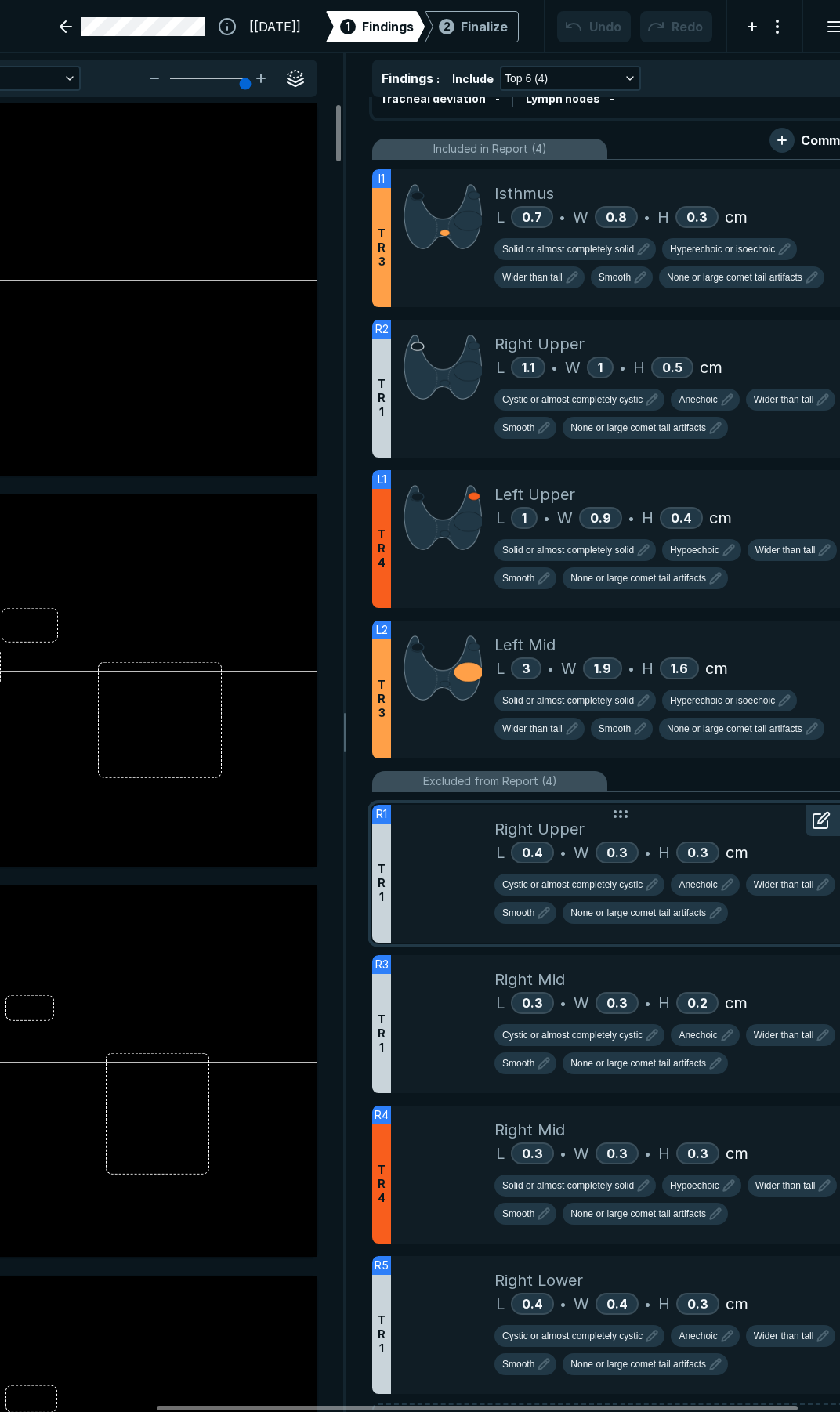
scroll to position [299, 0]
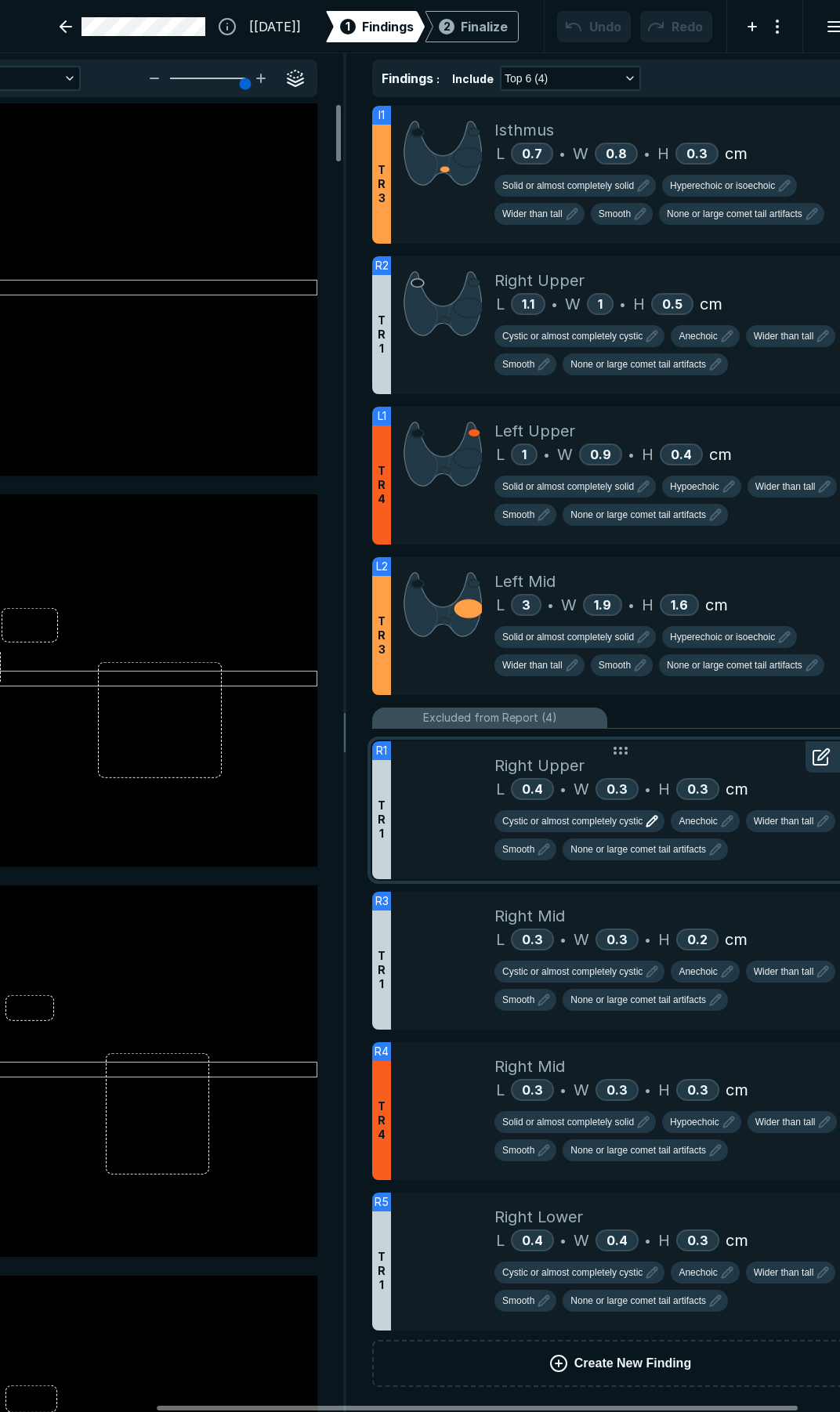
click at [570, 817] on span "Cystic or almost completely cystic" at bounding box center [573, 821] width 140 height 14
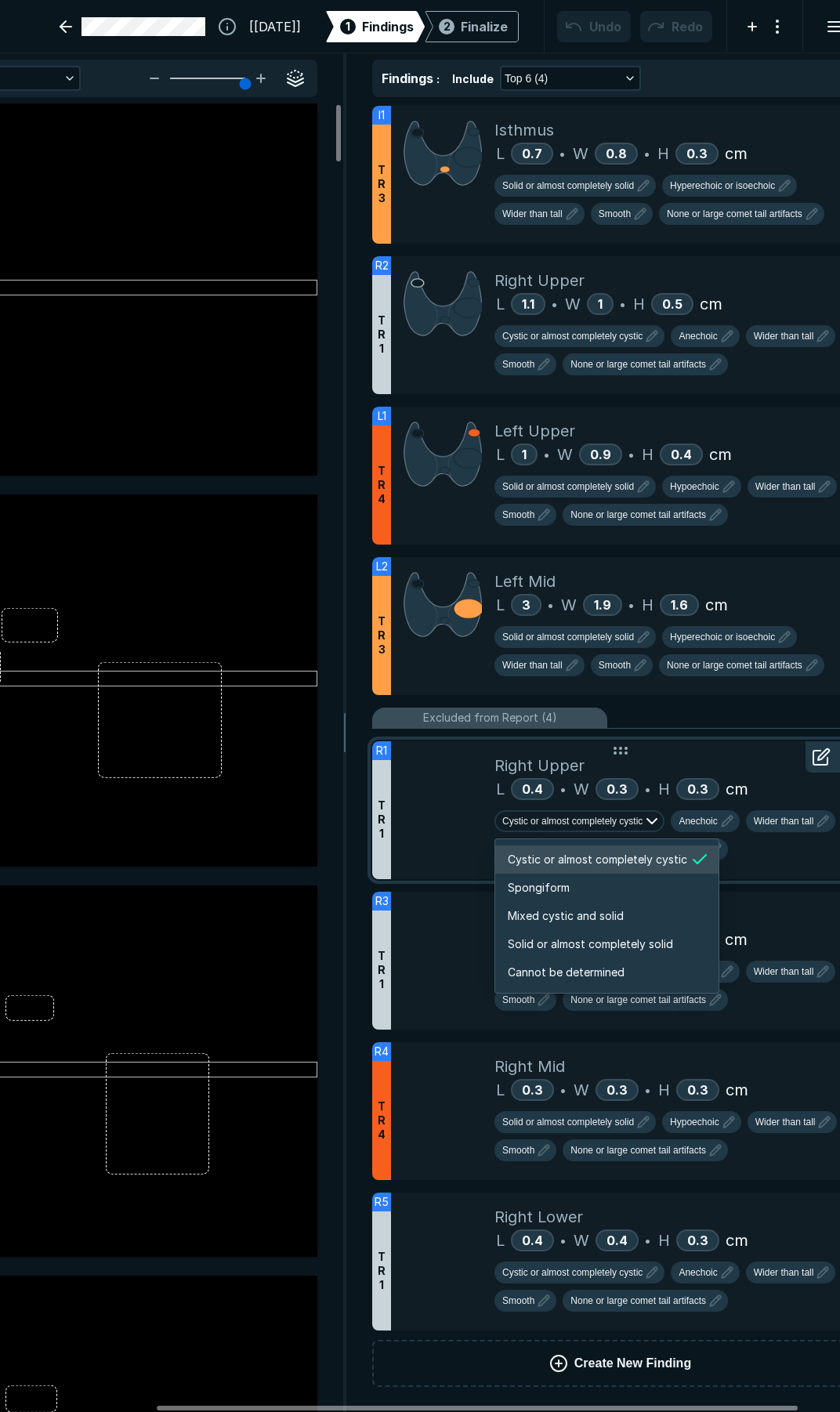
scroll to position [2615, 3010]
click at [472, 822] on div at bounding box center [443, 810] width 104 height 138
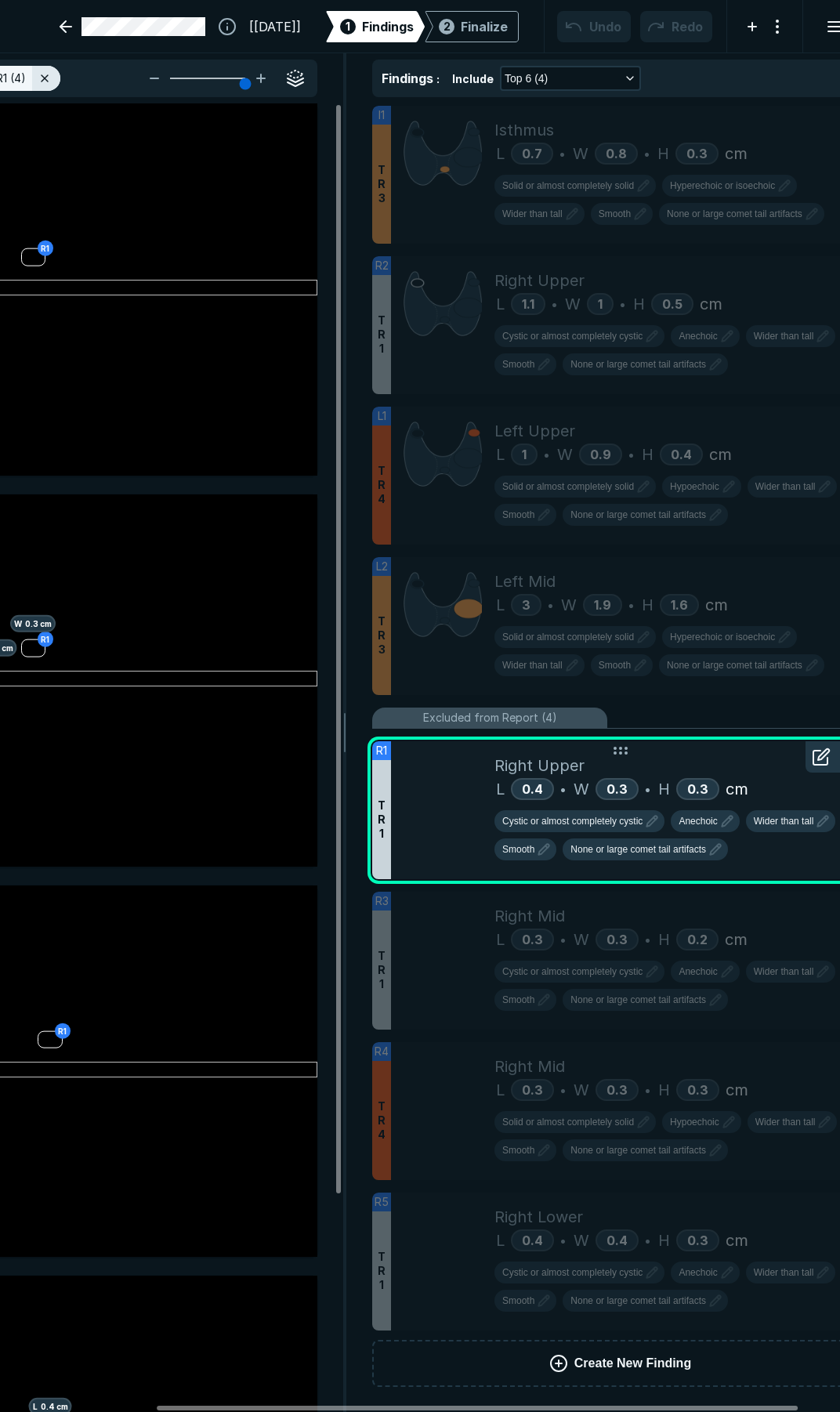
scroll to position [7731, 4222]
click at [822, 755] on icon at bounding box center [823, 754] width 11 height 11
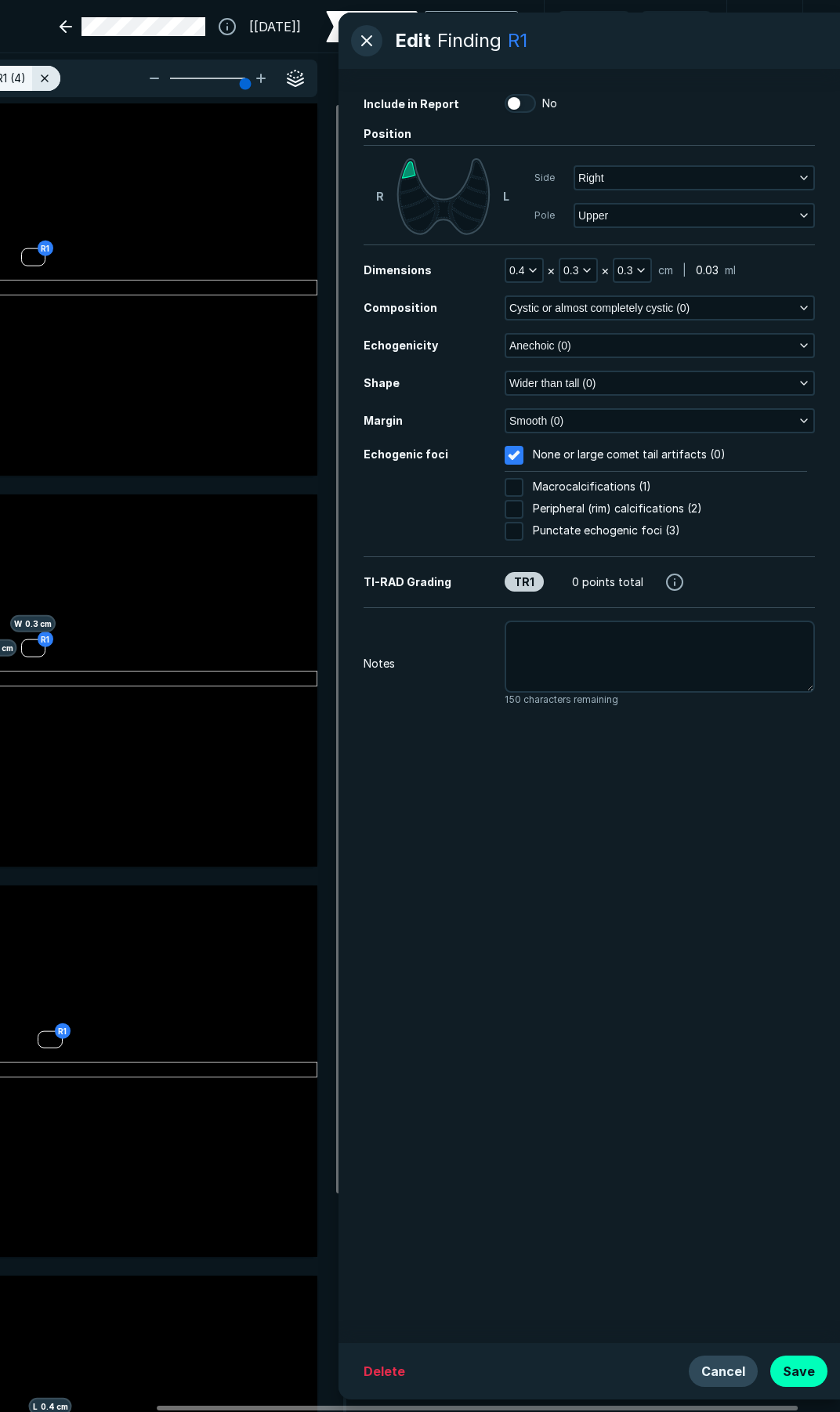
click at [714, 1371] on button "Cancel" at bounding box center [723, 1372] width 69 height 32
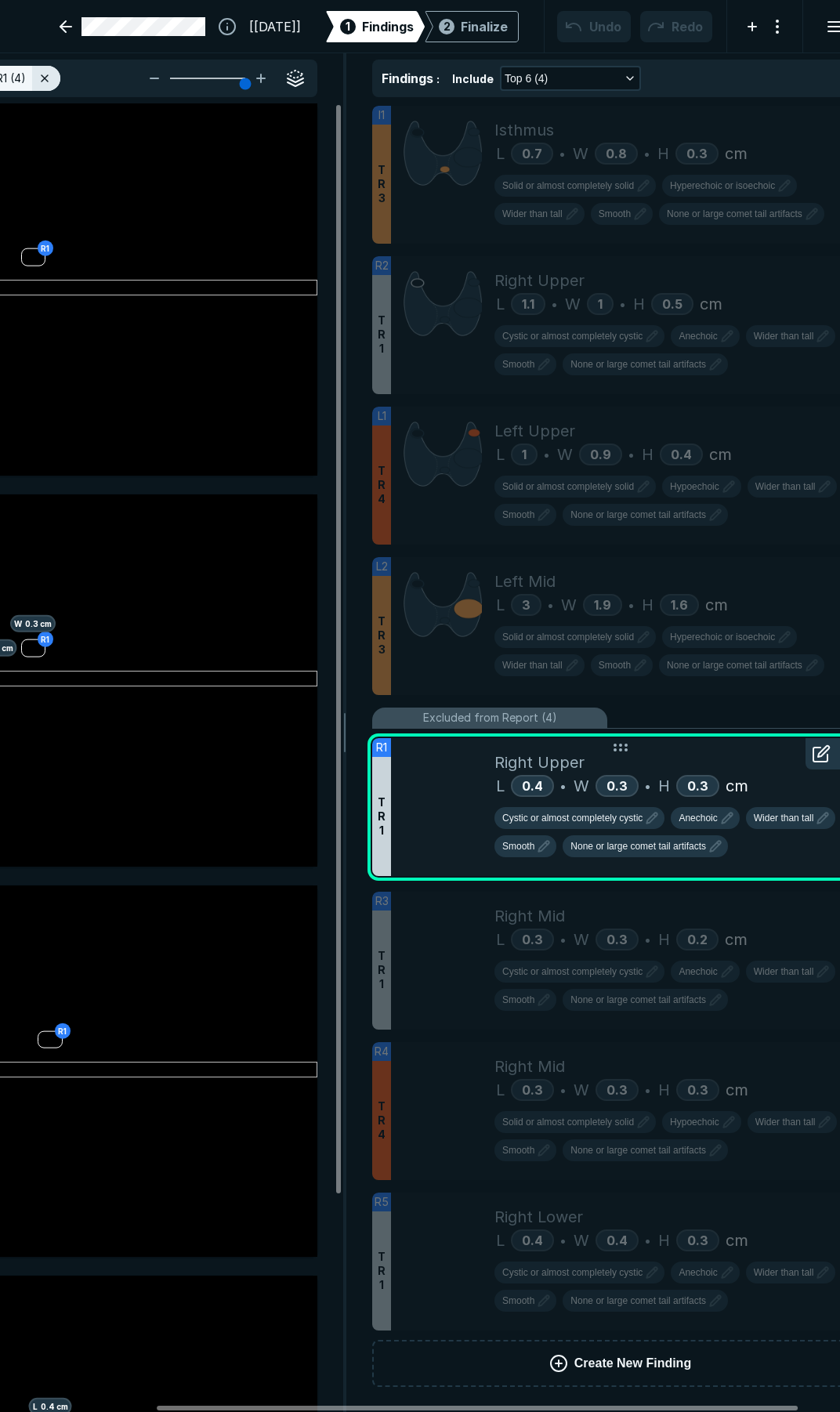
drag, startPoint x: 458, startPoint y: 832, endPoint x: 476, endPoint y: 828, distance: 18.4
click at [476, 828] on div at bounding box center [443, 807] width 104 height 138
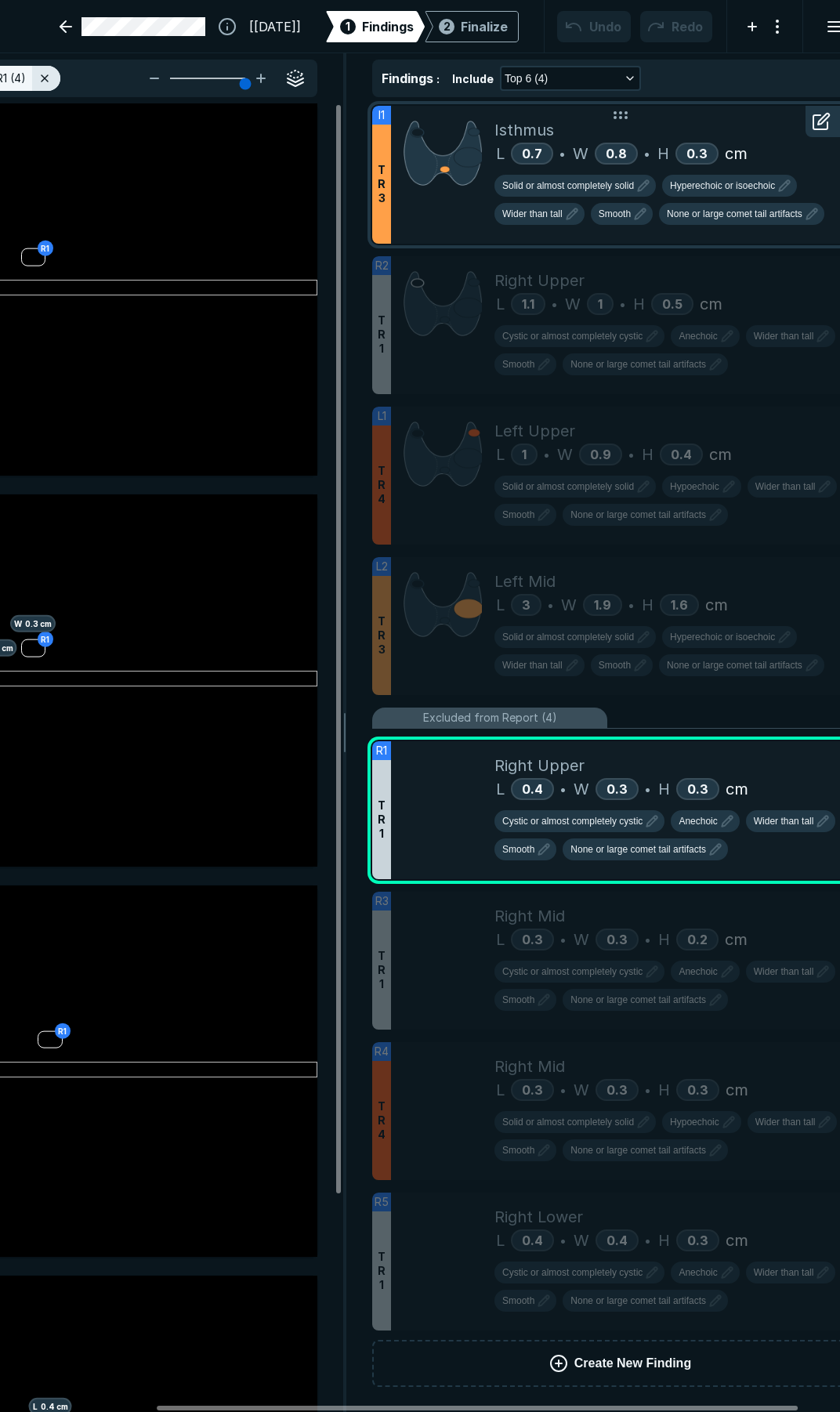
click at [711, 128] on div "Isthmus" at bounding box center [675, 130] width 362 height 23
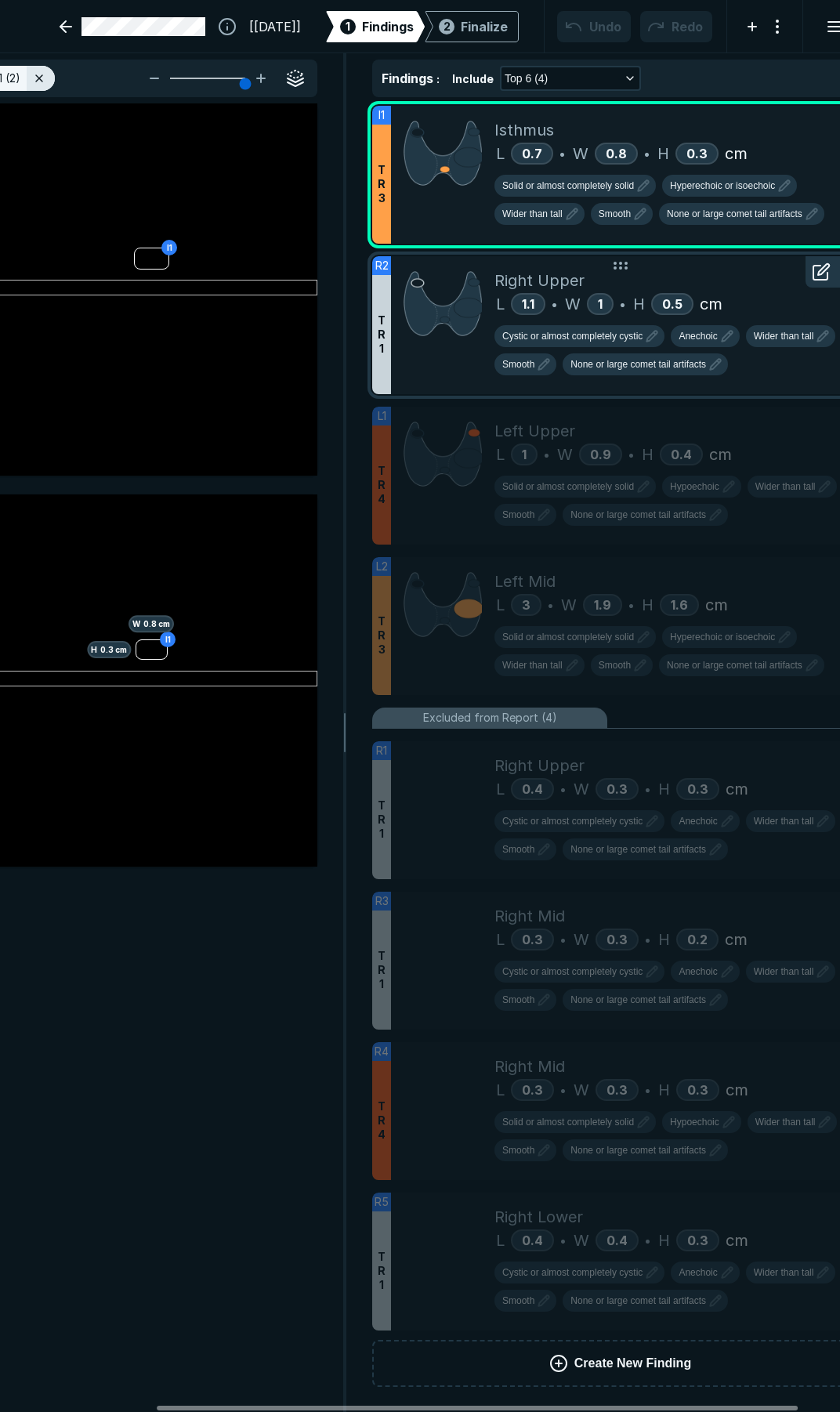
click at [747, 280] on div "Right Upper" at bounding box center [675, 281] width 362 height 23
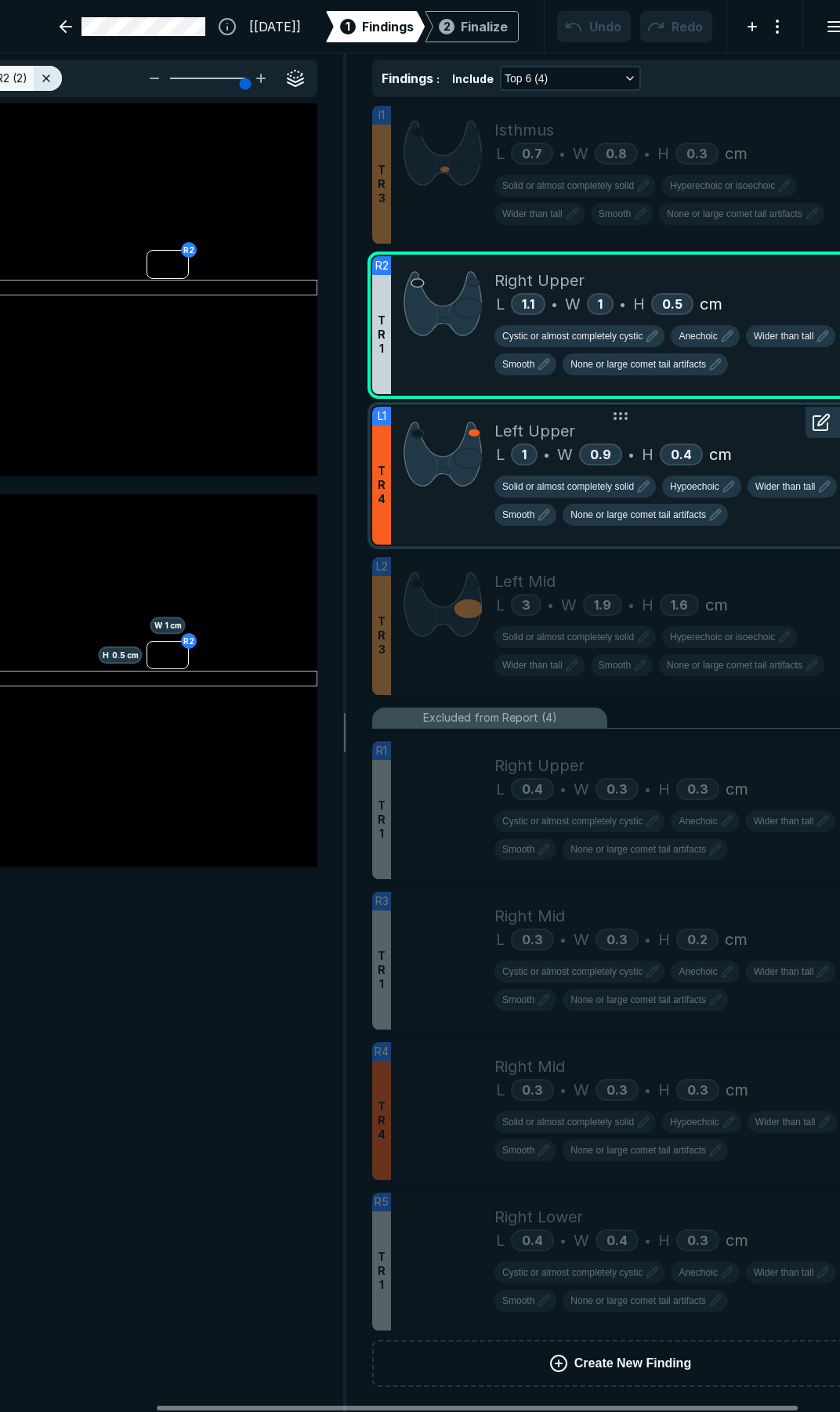
click at [660, 430] on div "Left Upper" at bounding box center [675, 431] width 362 height 23
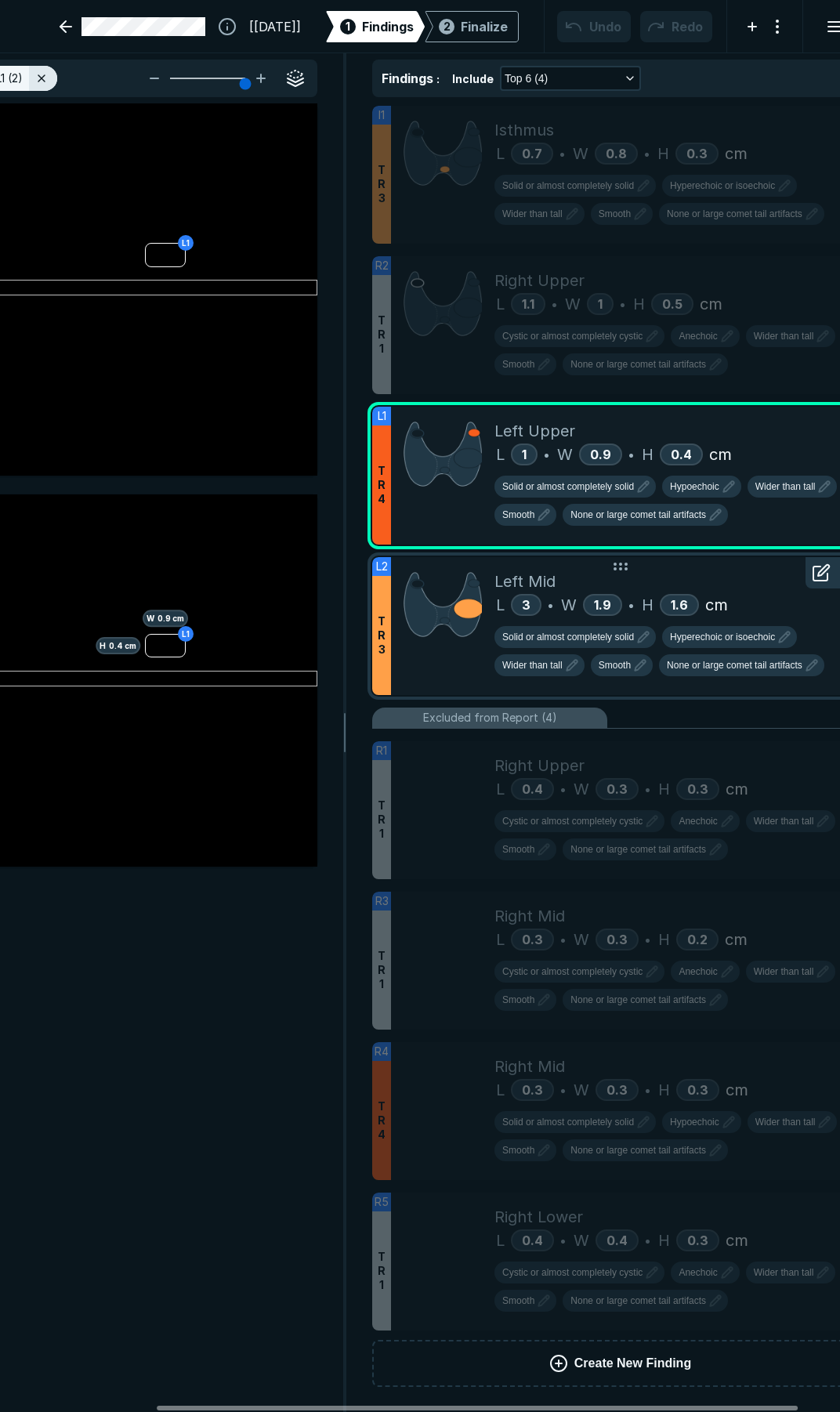
click at [762, 590] on div "Left Mid" at bounding box center [675, 581] width 362 height 23
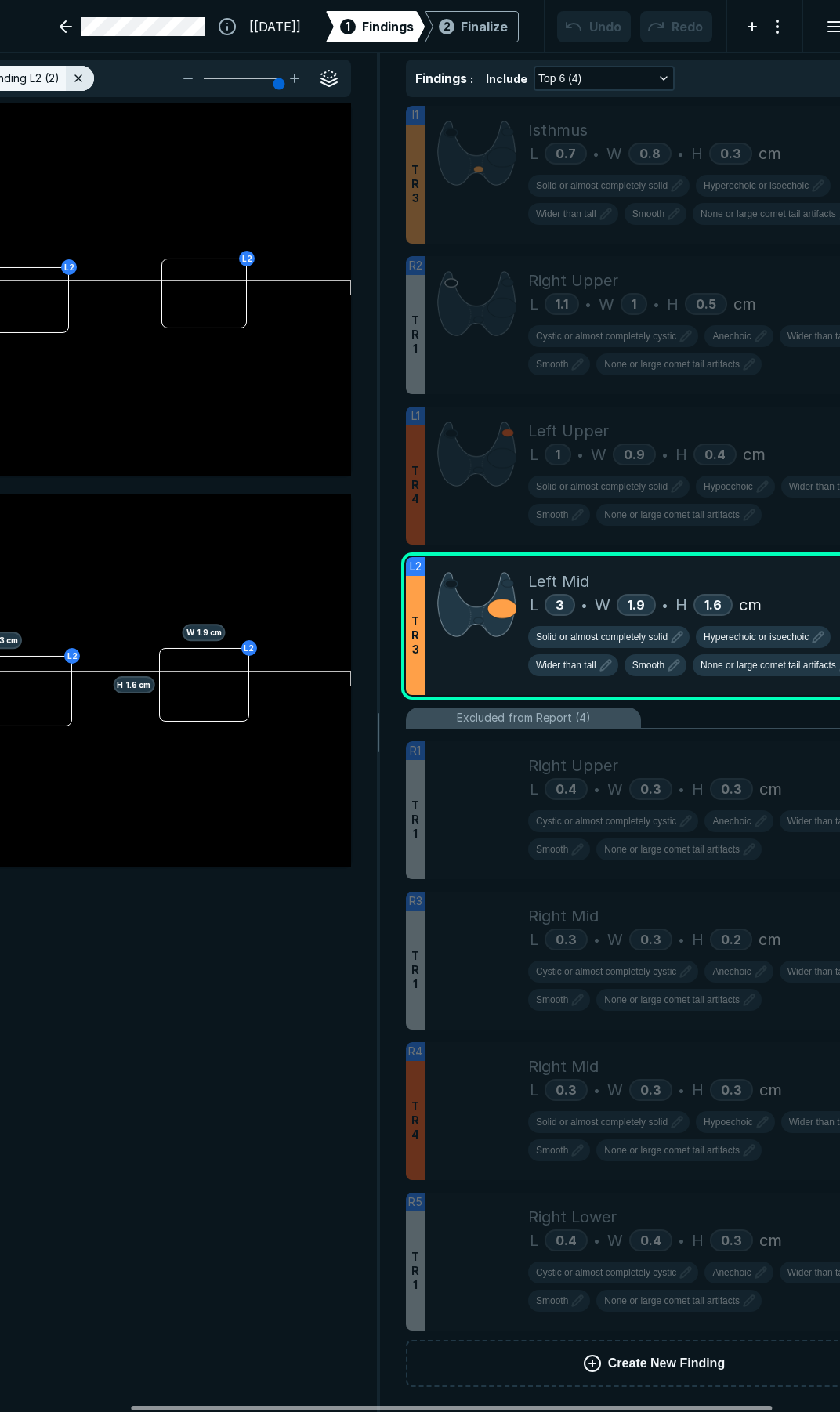
scroll to position [0, 257]
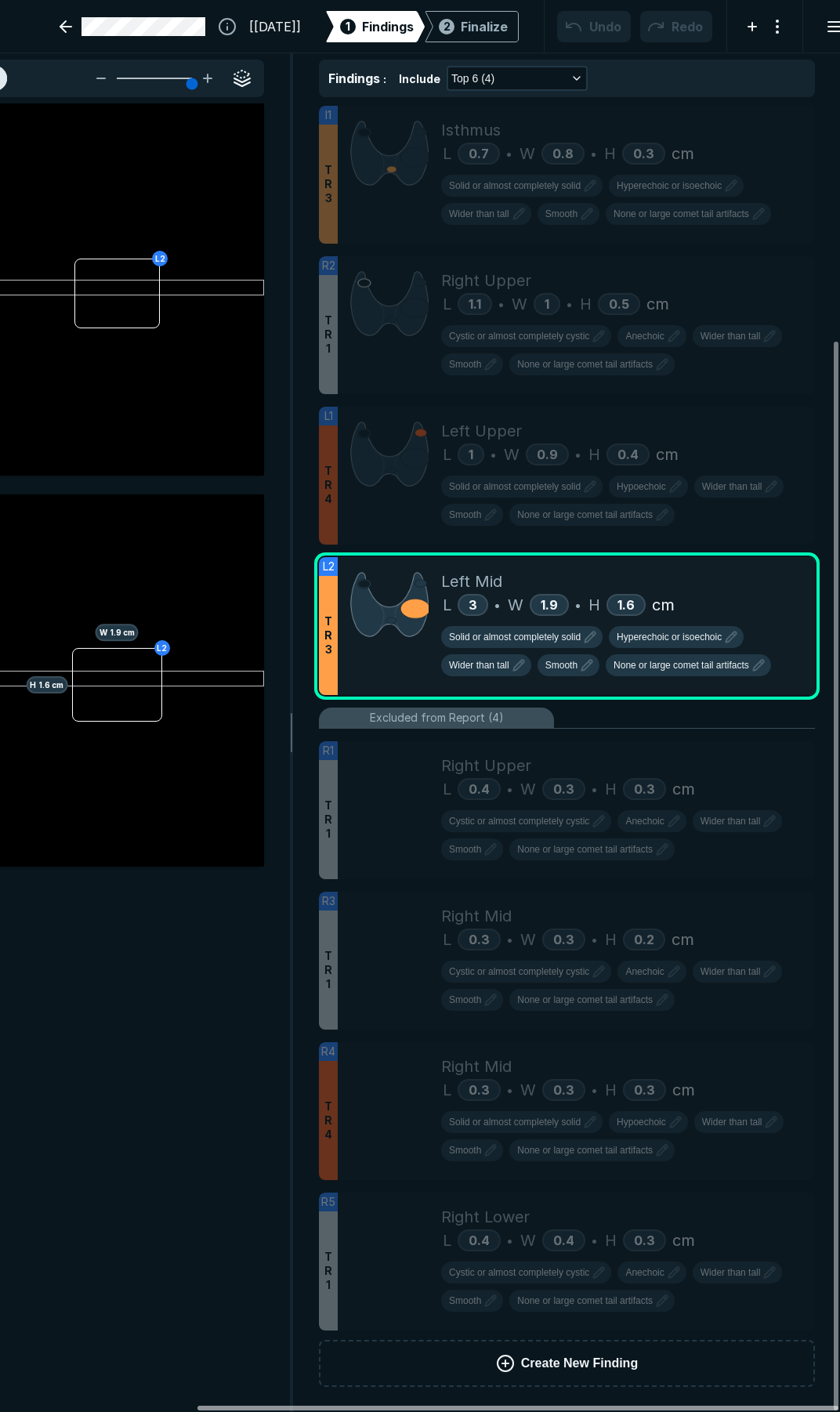
drag, startPoint x: 179, startPoint y: 1404, endPoint x: 255, endPoint y: 1378, distance: 80.3
click at [255, 1406] on div at bounding box center [519, 1409] width 641 height 5
click at [645, 668] on span "None or large comet tail artifacts" at bounding box center [681, 665] width 135 height 14
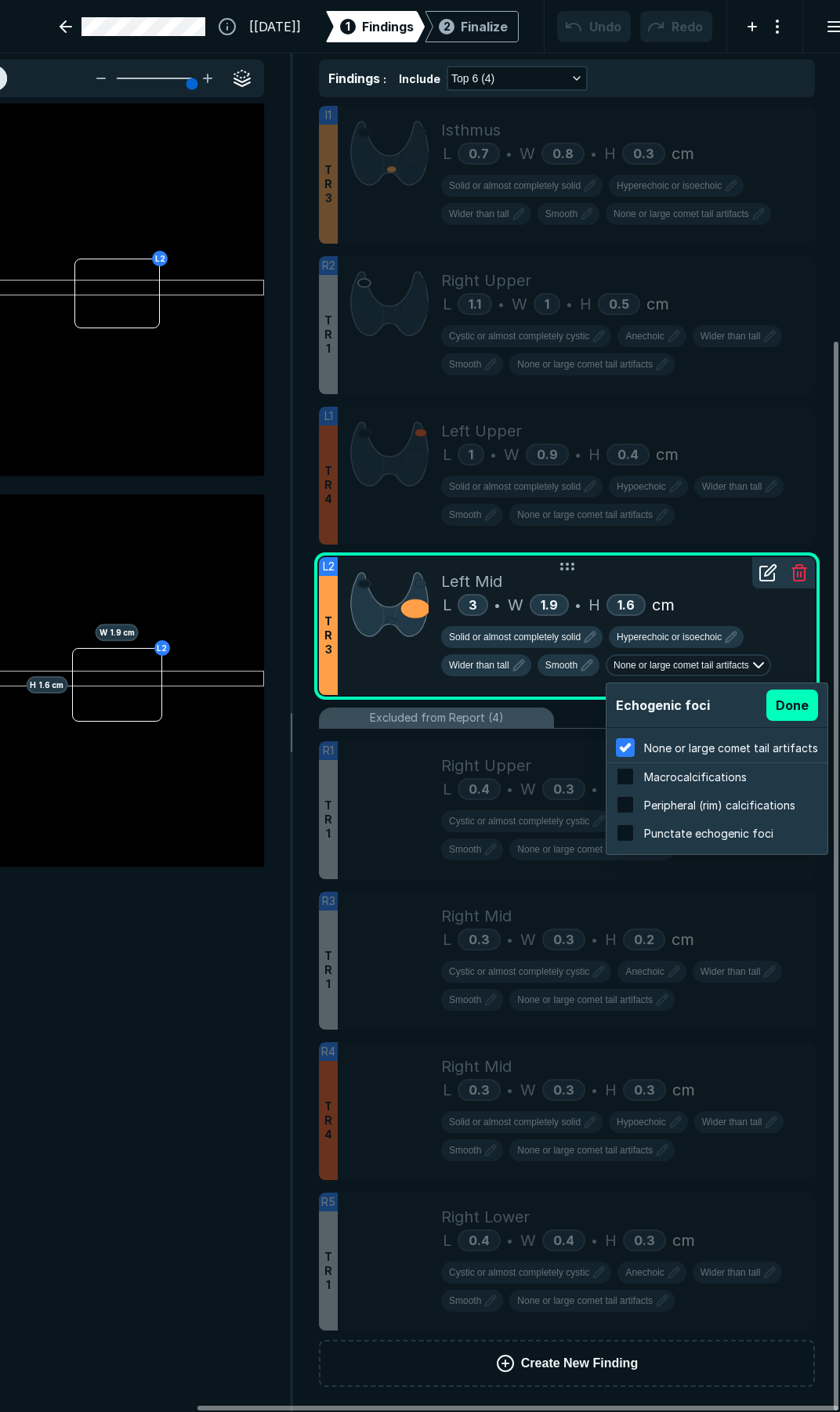
scroll to position [2520, 2989]
click at [631, 827] on input "checkbox" at bounding box center [625, 833] width 19 height 19
checkbox input "true"
checkbox input "false"
click at [542, 633] on span "Solid or almost completely solid" at bounding box center [515, 637] width 132 height 14
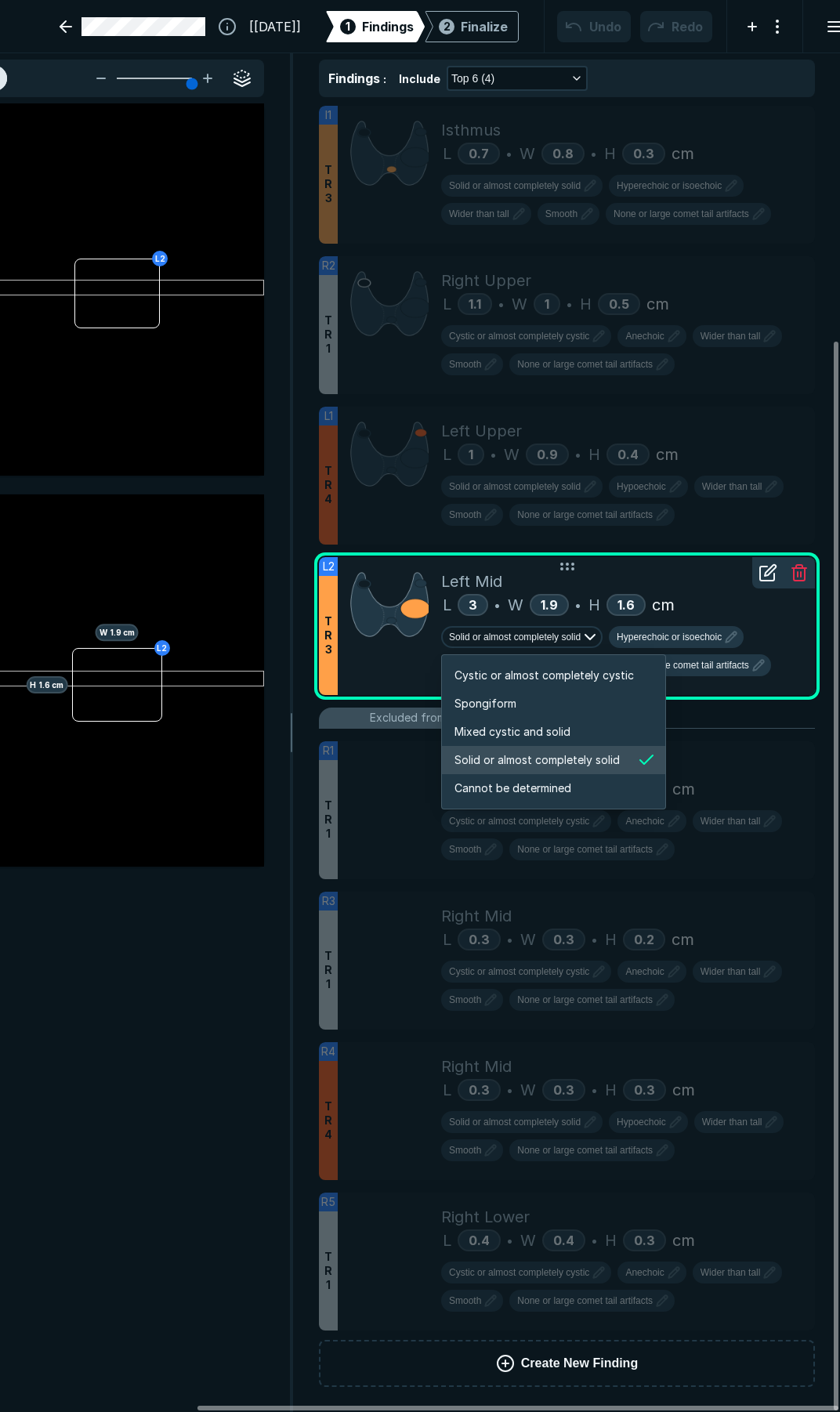
scroll to position [2615, 3010]
click at [513, 732] on span "Mixed cystic and solid" at bounding box center [512, 731] width 116 height 18
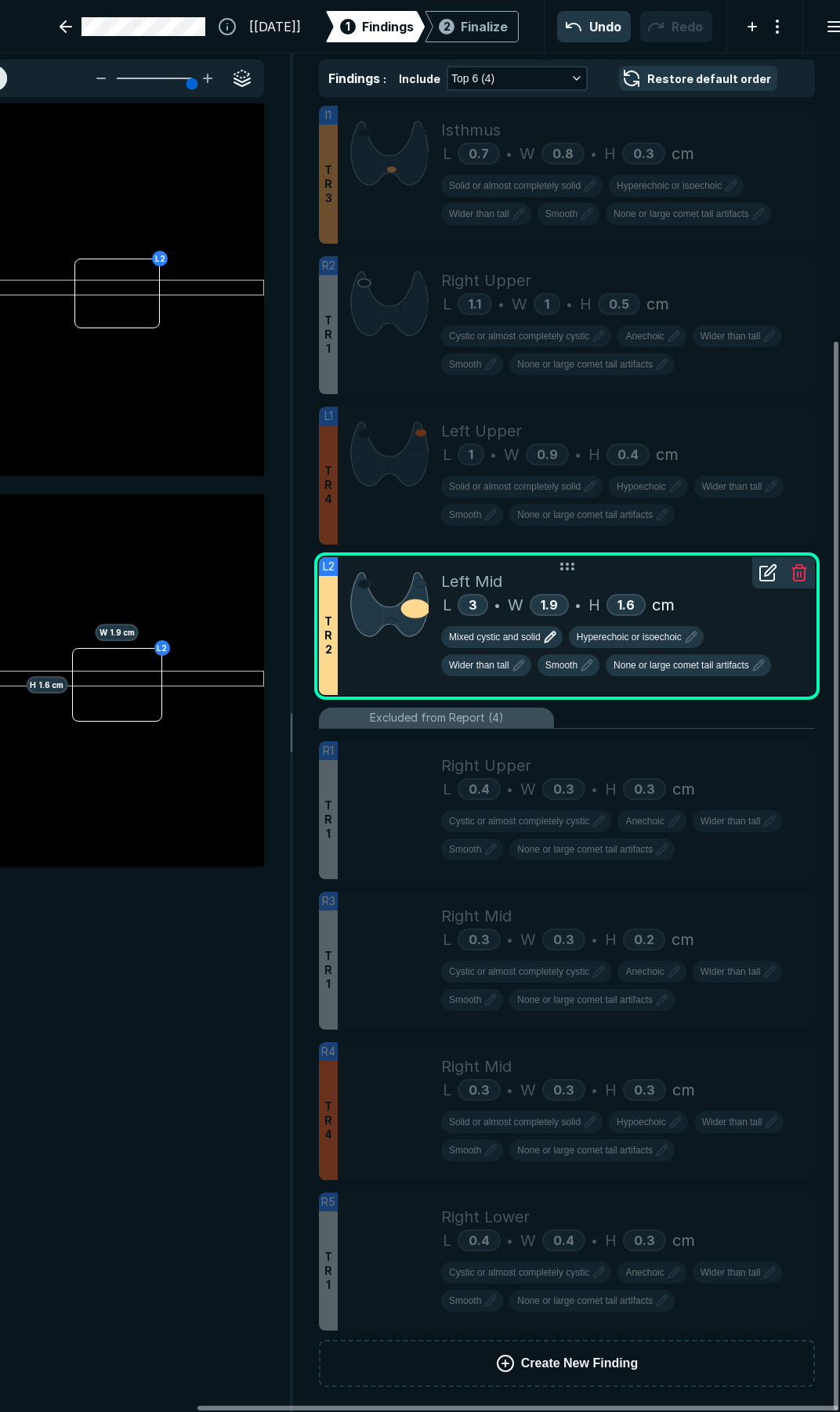
click at [519, 636] on span "Mixed cystic and solid" at bounding box center [495, 637] width 92 height 14
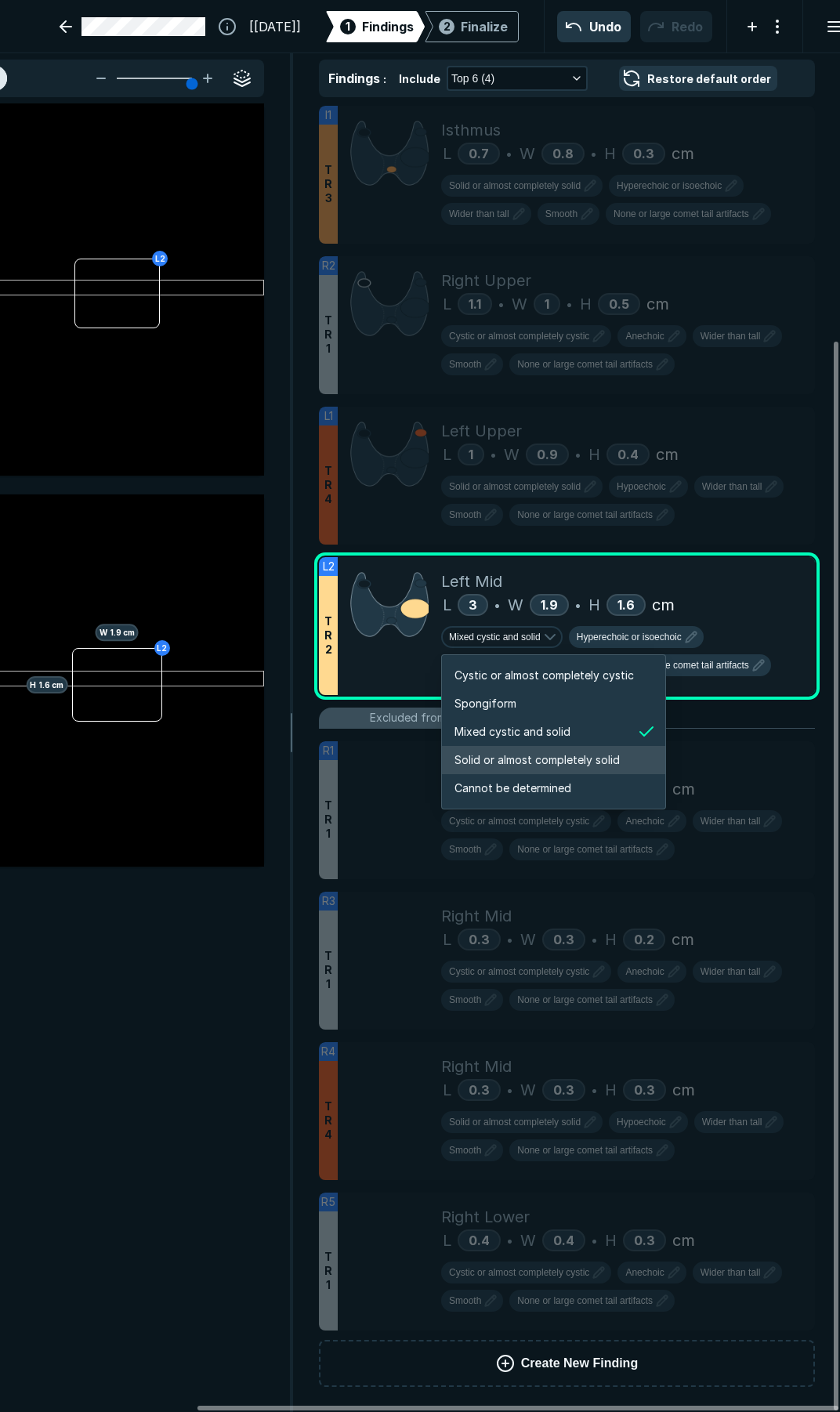
click at [498, 758] on span "Solid or almost completely solid" at bounding box center [537, 760] width 165 height 18
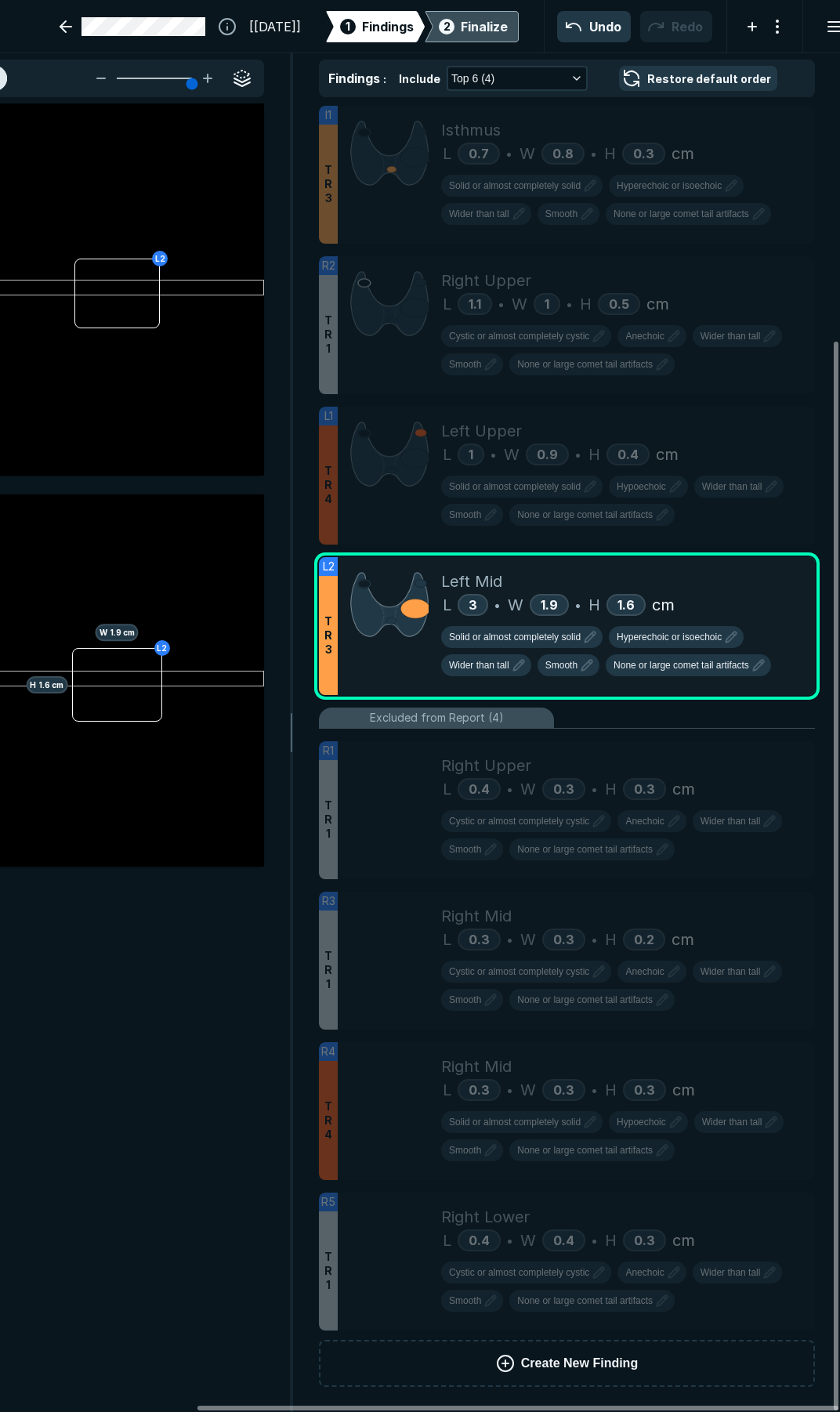
click at [461, 30] on div "Finalize" at bounding box center [484, 27] width 47 height 19
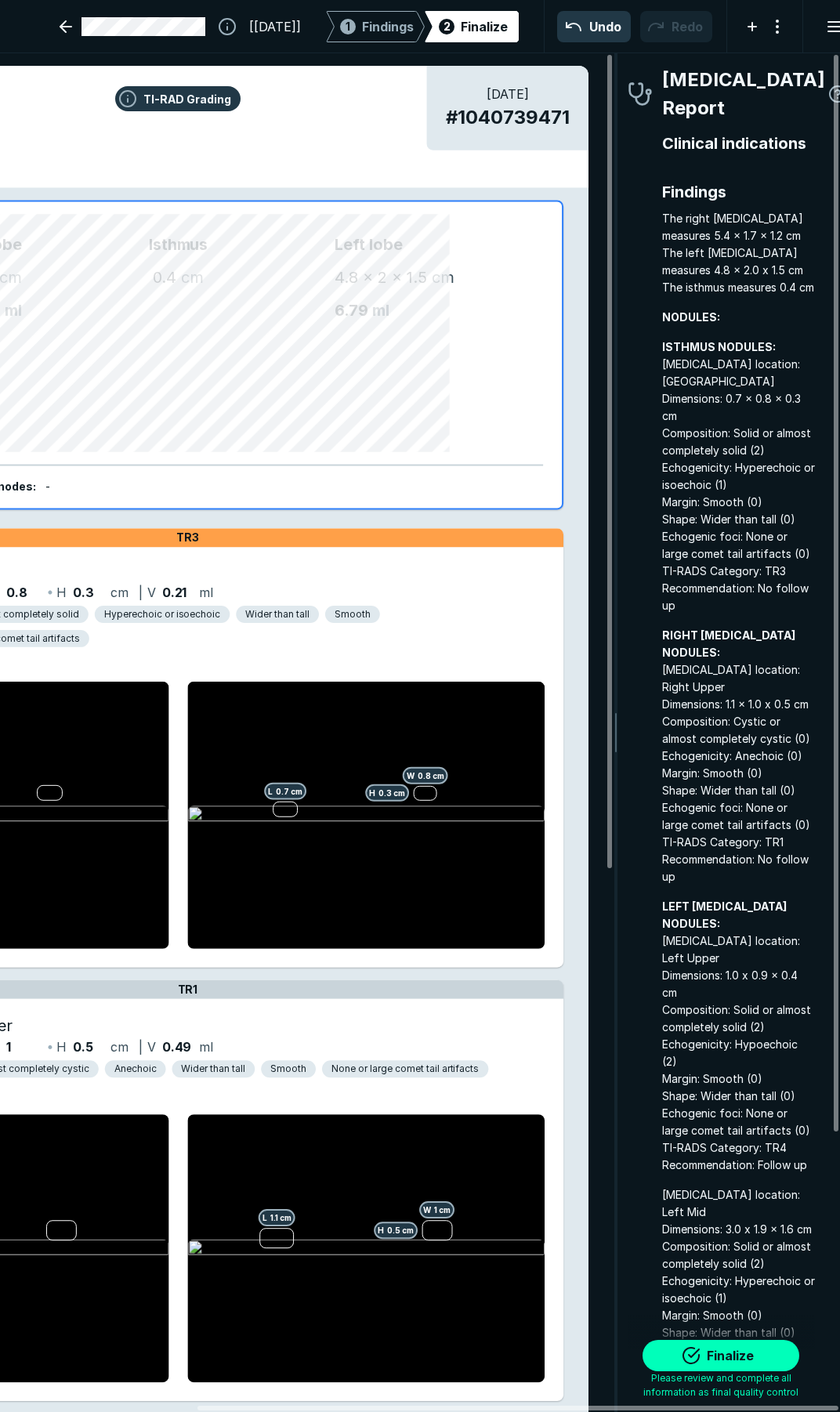
scroll to position [8039, 2832]
click at [726, 1349] on button "Finalize" at bounding box center [721, 1356] width 157 height 32
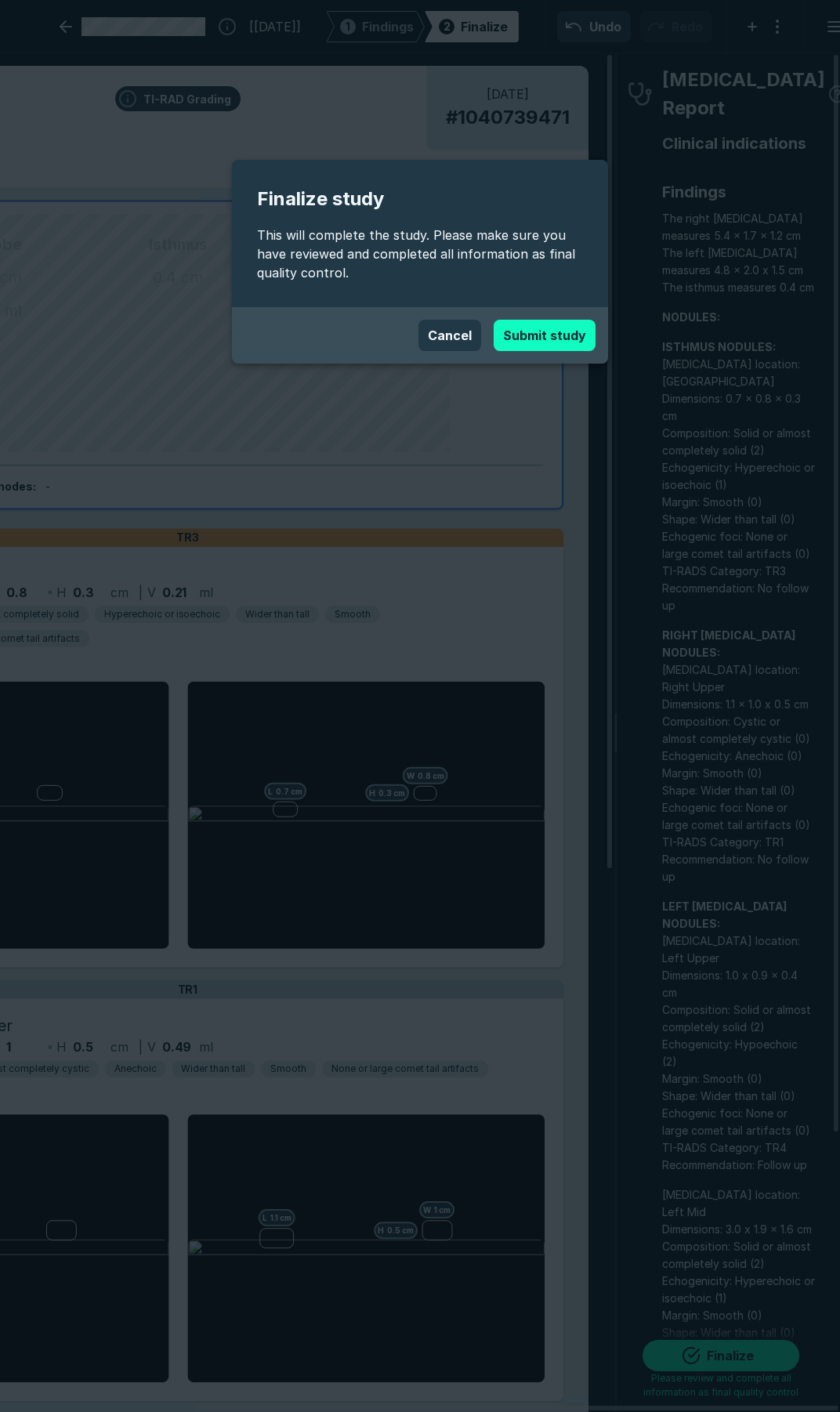
click at [543, 326] on button "Submit study" at bounding box center [544, 336] width 102 height 32
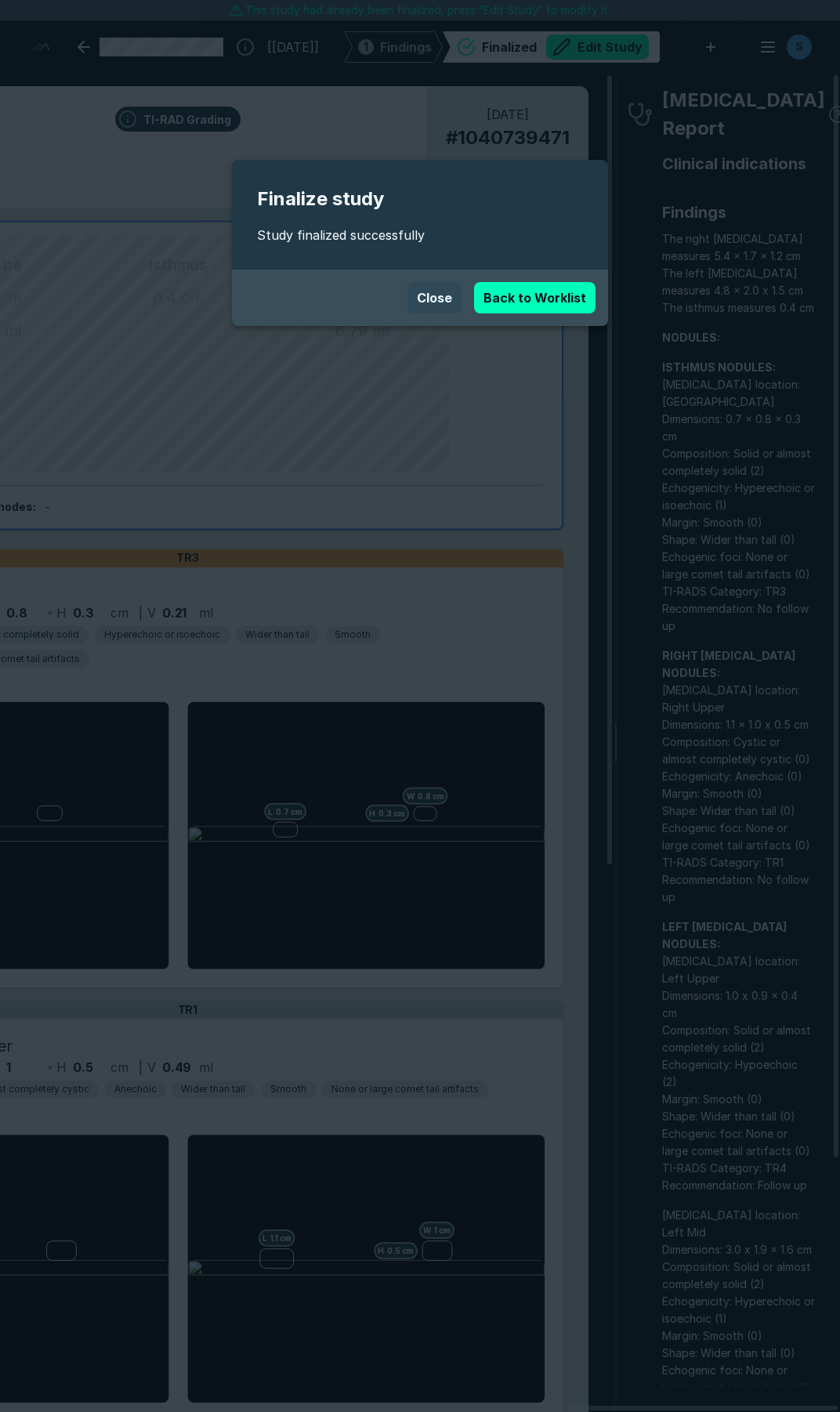
click at [449, 293] on button "Close" at bounding box center [434, 298] width 54 height 32
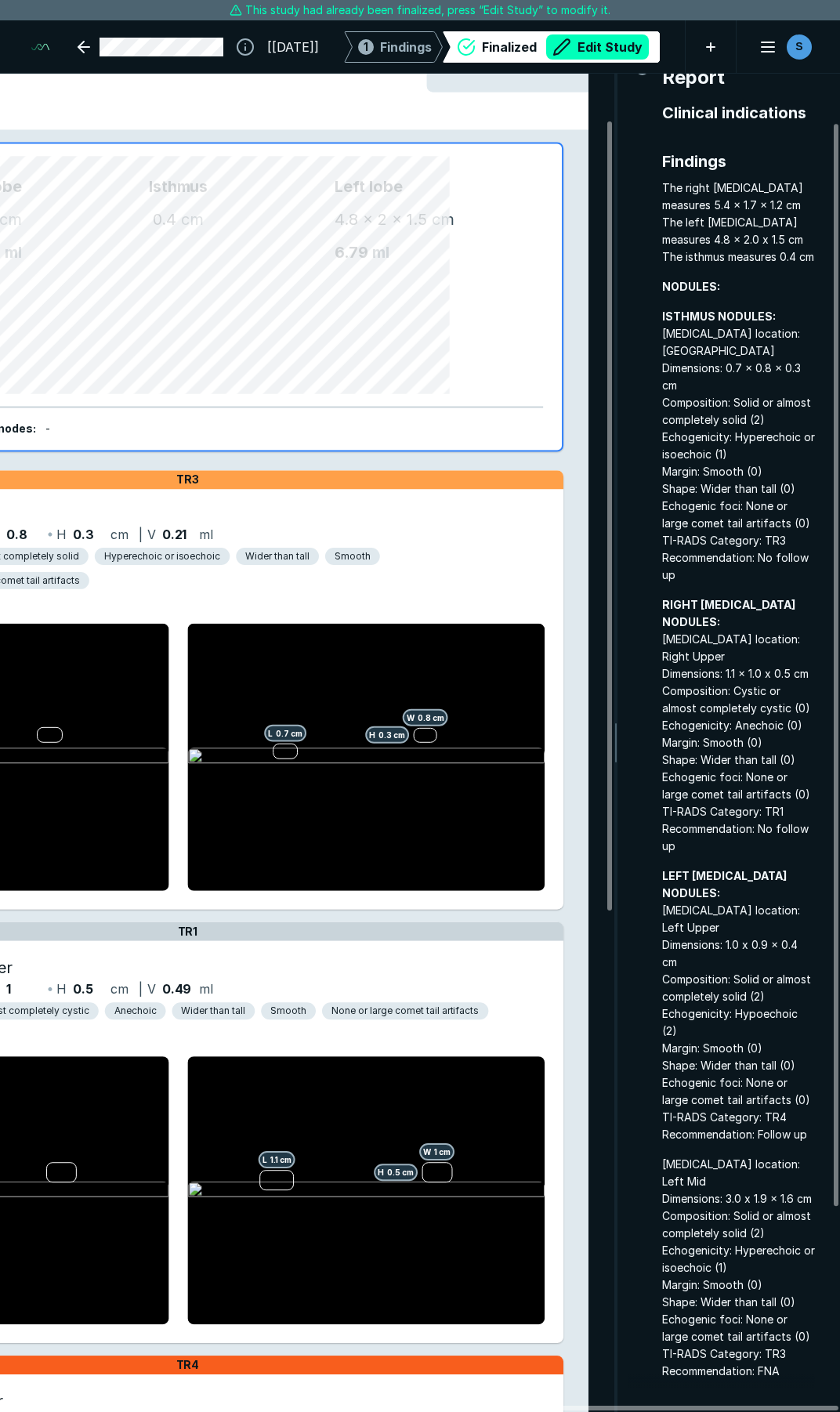
scroll to position [78, 0]
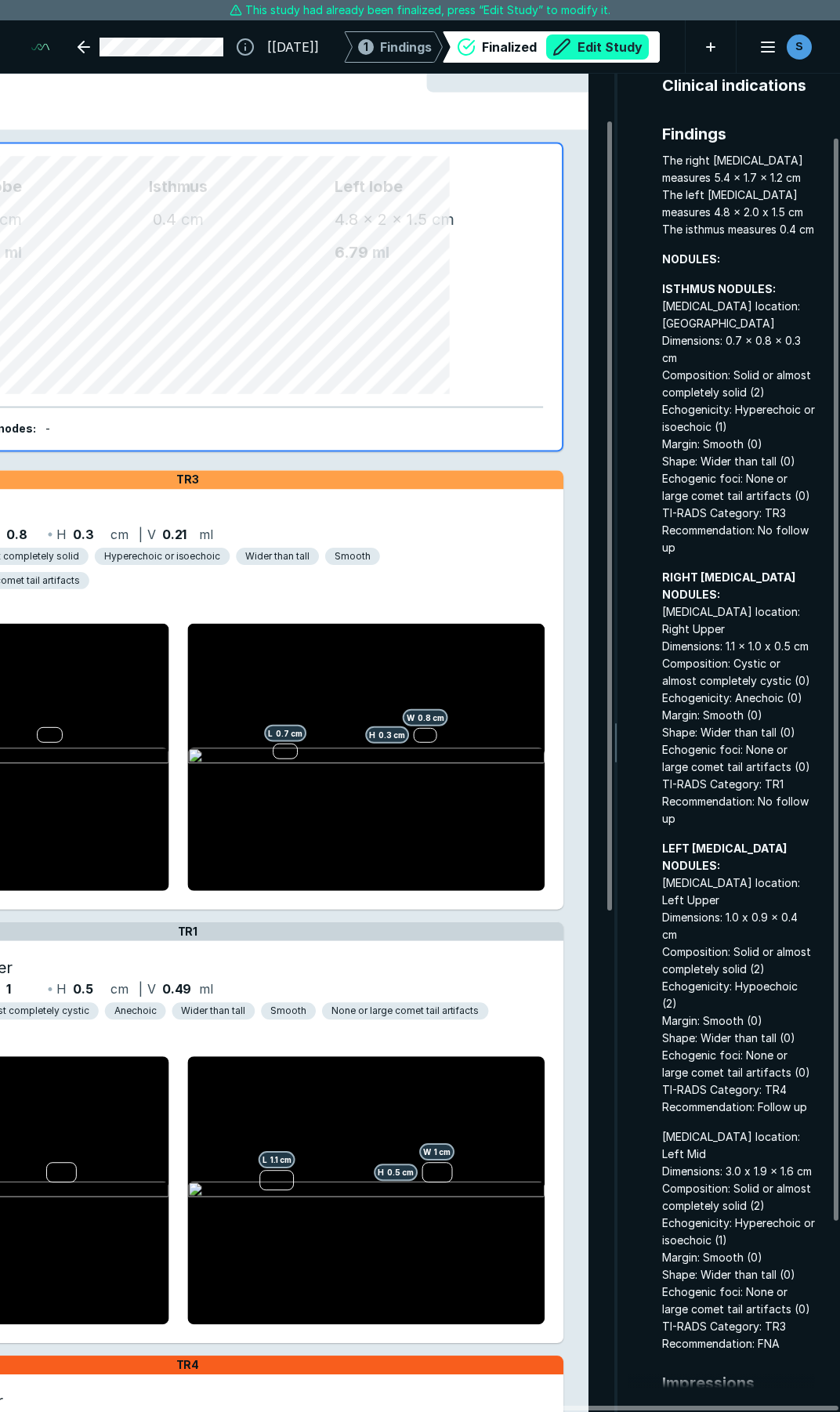
click at [593, 46] on button "Edit Study" at bounding box center [597, 47] width 103 height 25
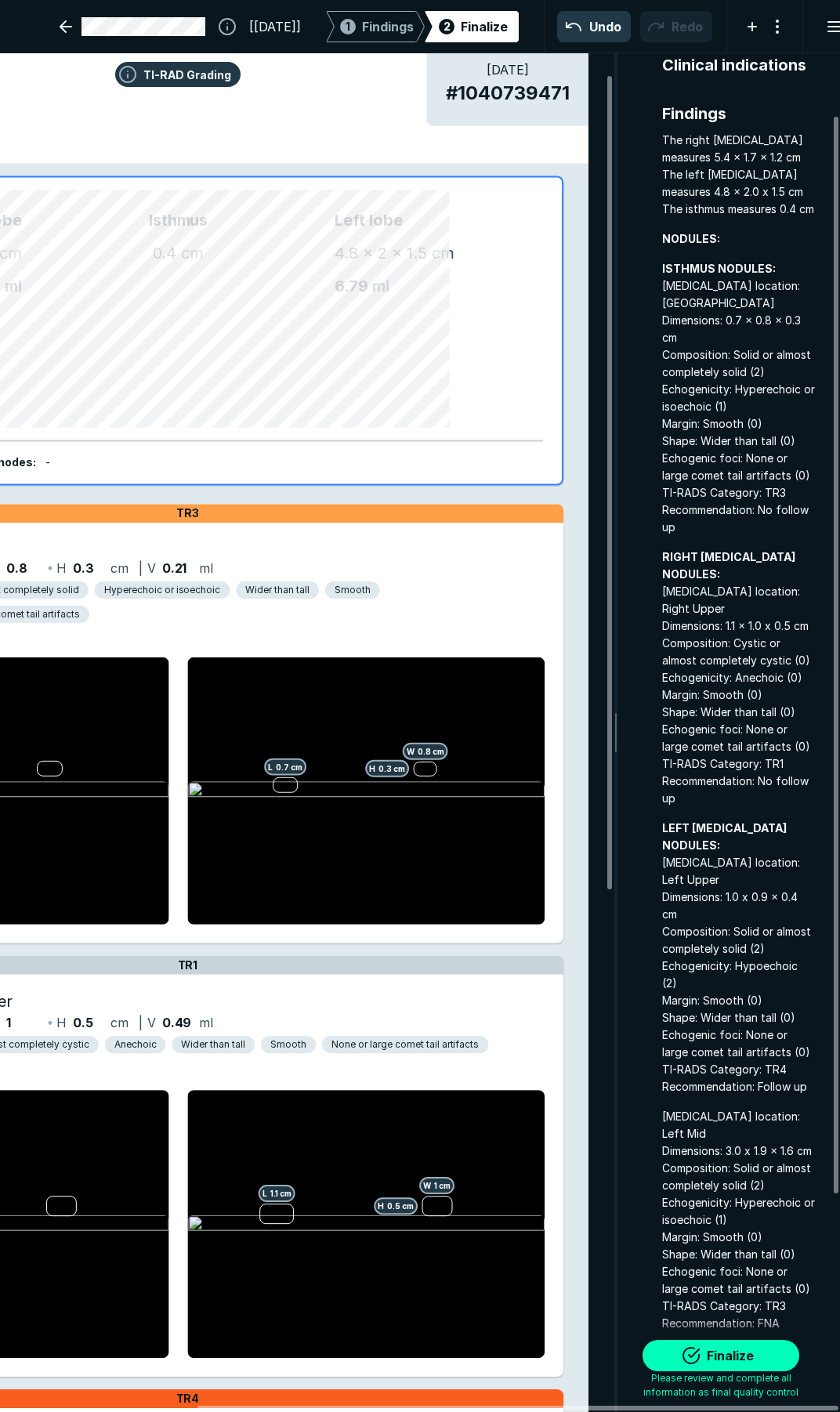
scroll to position [0, 0]
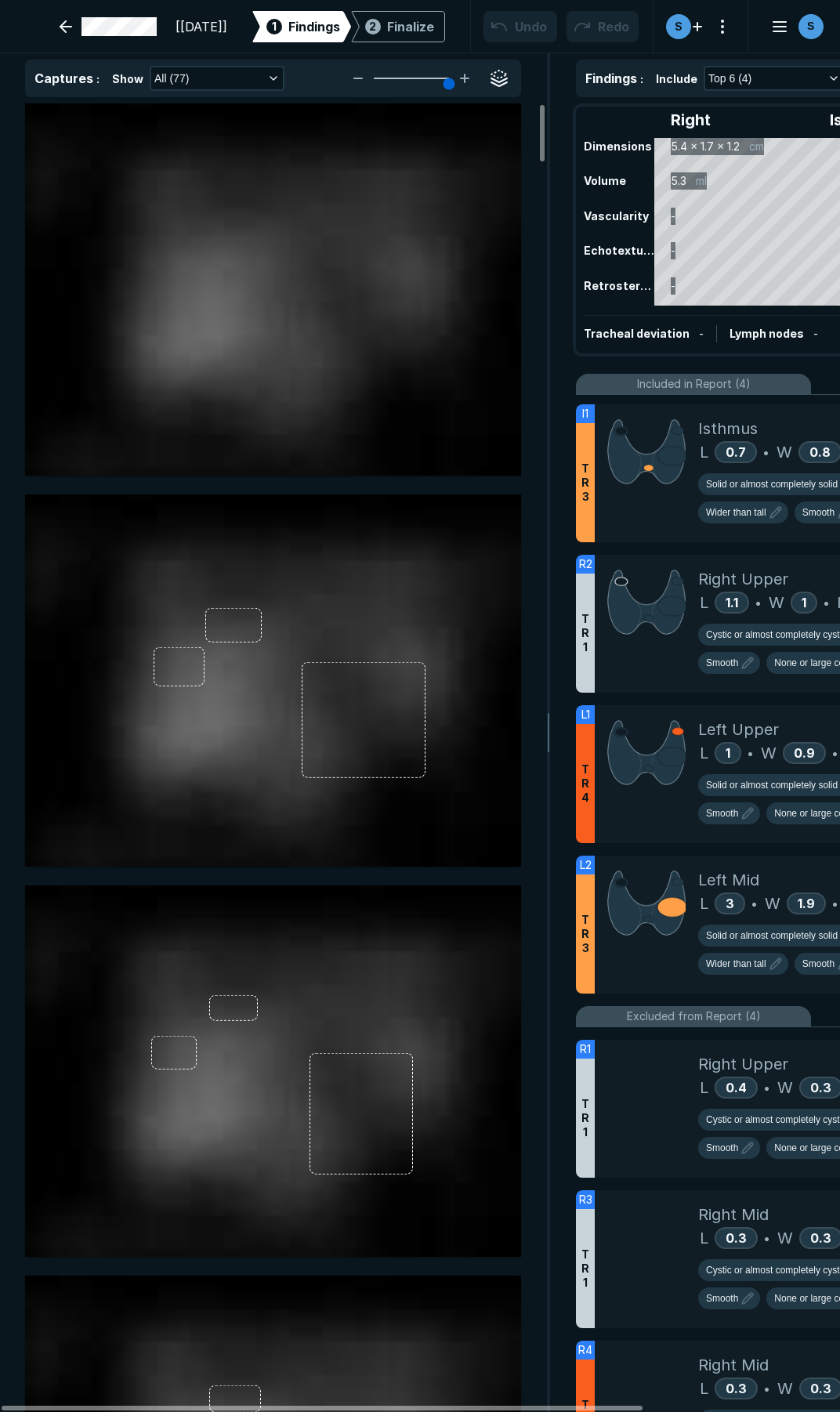
scroll to position [8095, 5794]
